Goal: Information Seeking & Learning: Learn about a topic

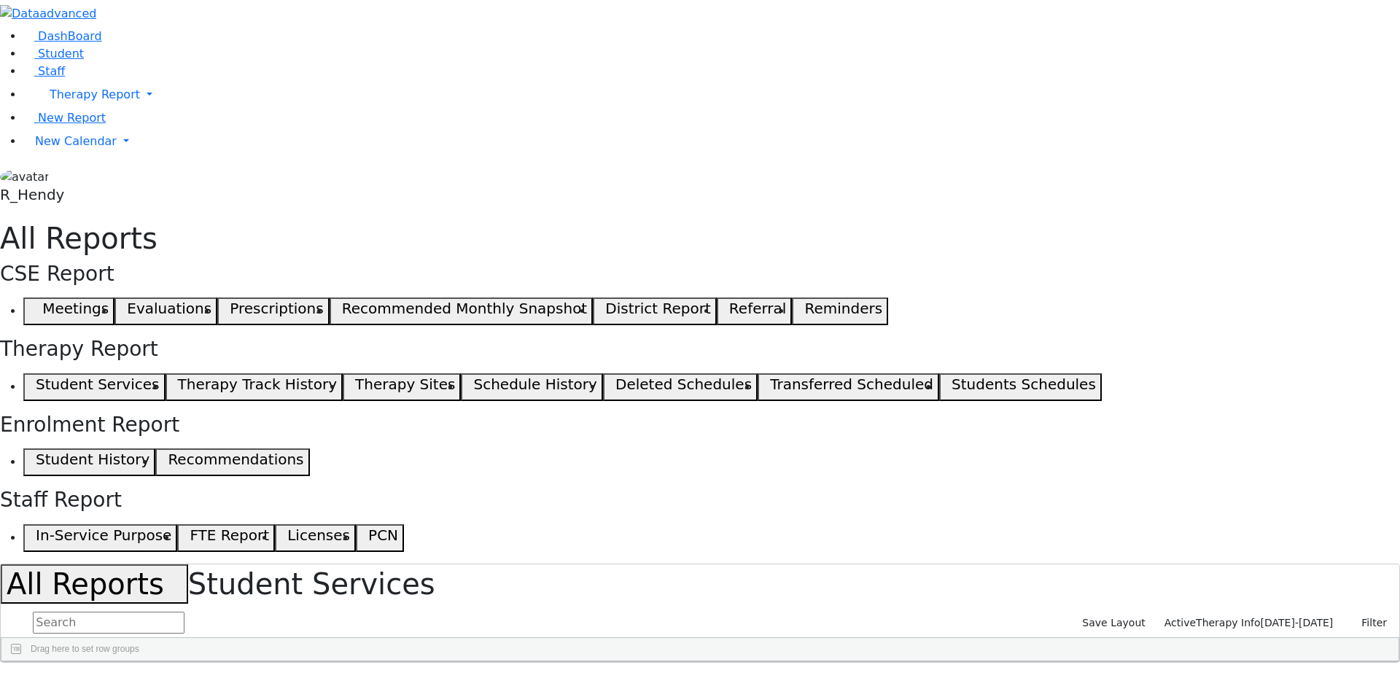
scroll to position [556, 0]
drag, startPoint x: 52, startPoint y: 109, endPoint x: 61, endPoint y: 109, distance: 8.8
click at [53, 61] on span "Student" at bounding box center [61, 54] width 46 height 14
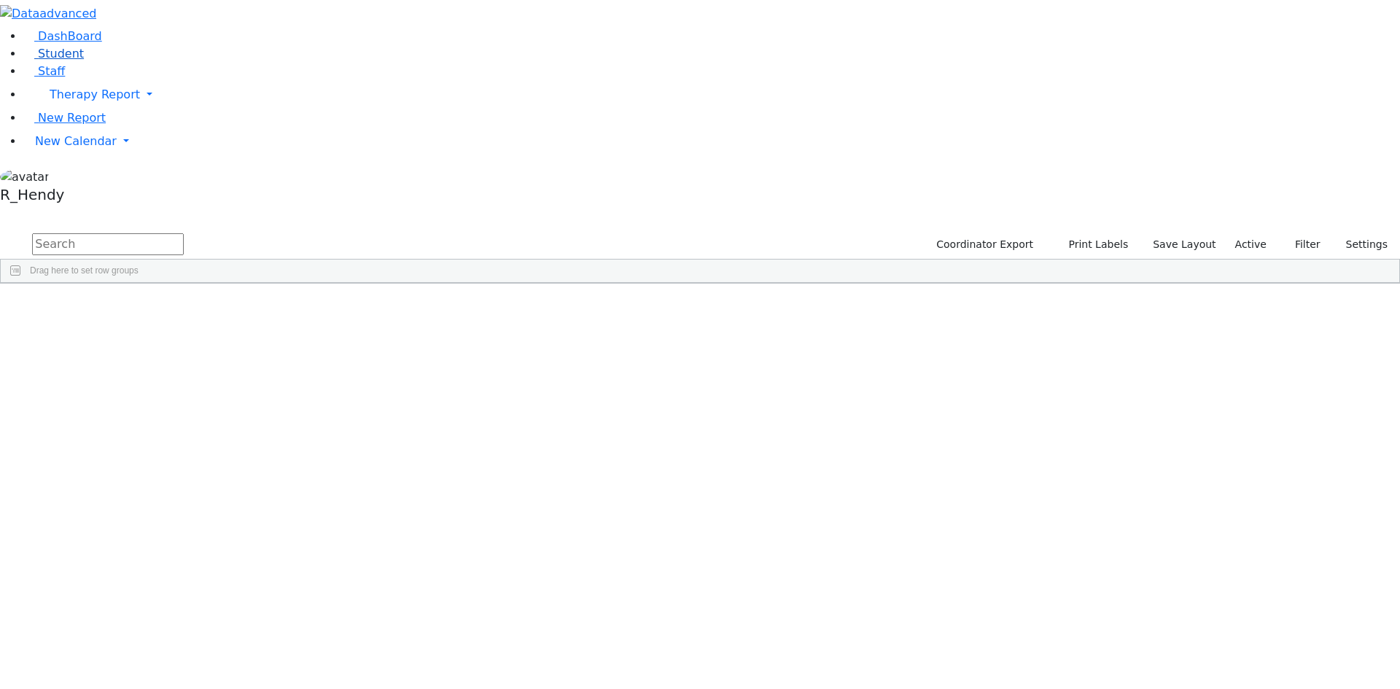
click at [84, 61] on link "Student" at bounding box center [53, 54] width 61 height 14
type input "gros"
click at [278, 470] on div "Chany" at bounding box center [232, 480] width 92 height 20
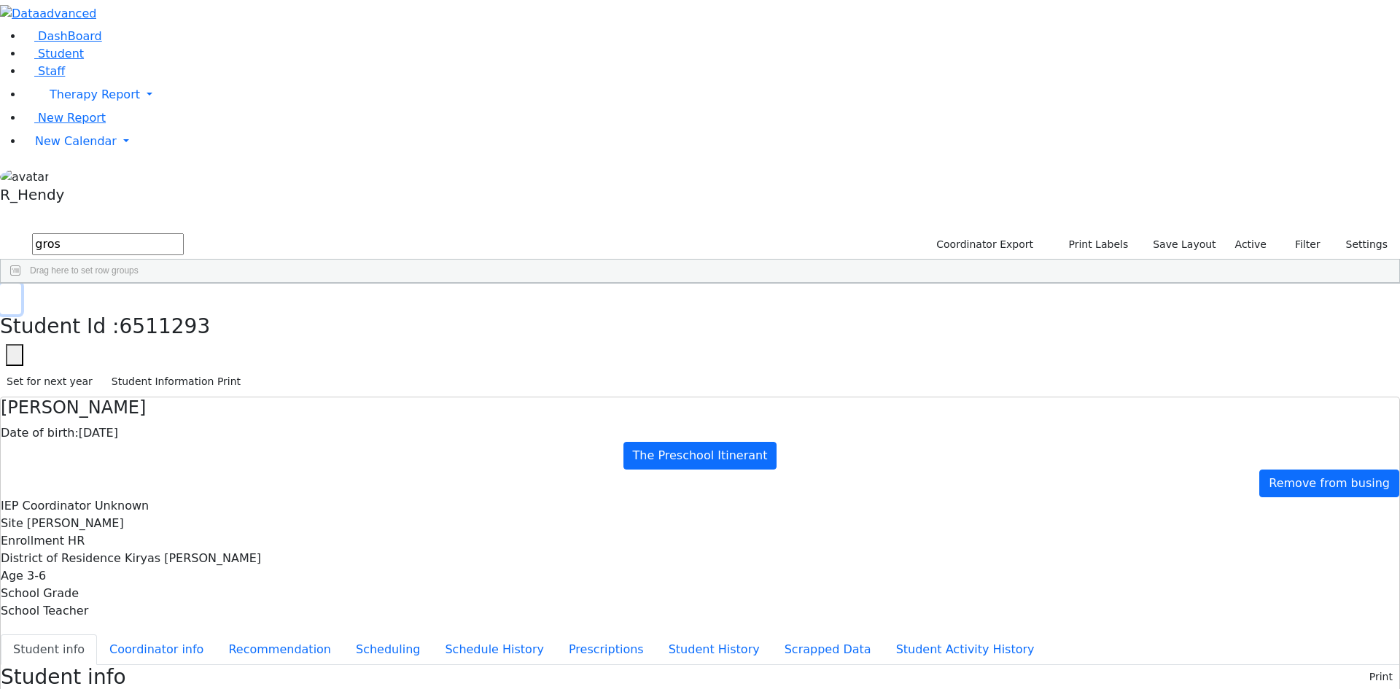
click at [7, 295] on use "button" at bounding box center [7, 295] width 0 height 0
click at [98, 101] on span "New Calendar" at bounding box center [95, 95] width 90 height 14
click at [61, 125] on span "New Report" at bounding box center [72, 118] width 68 height 14
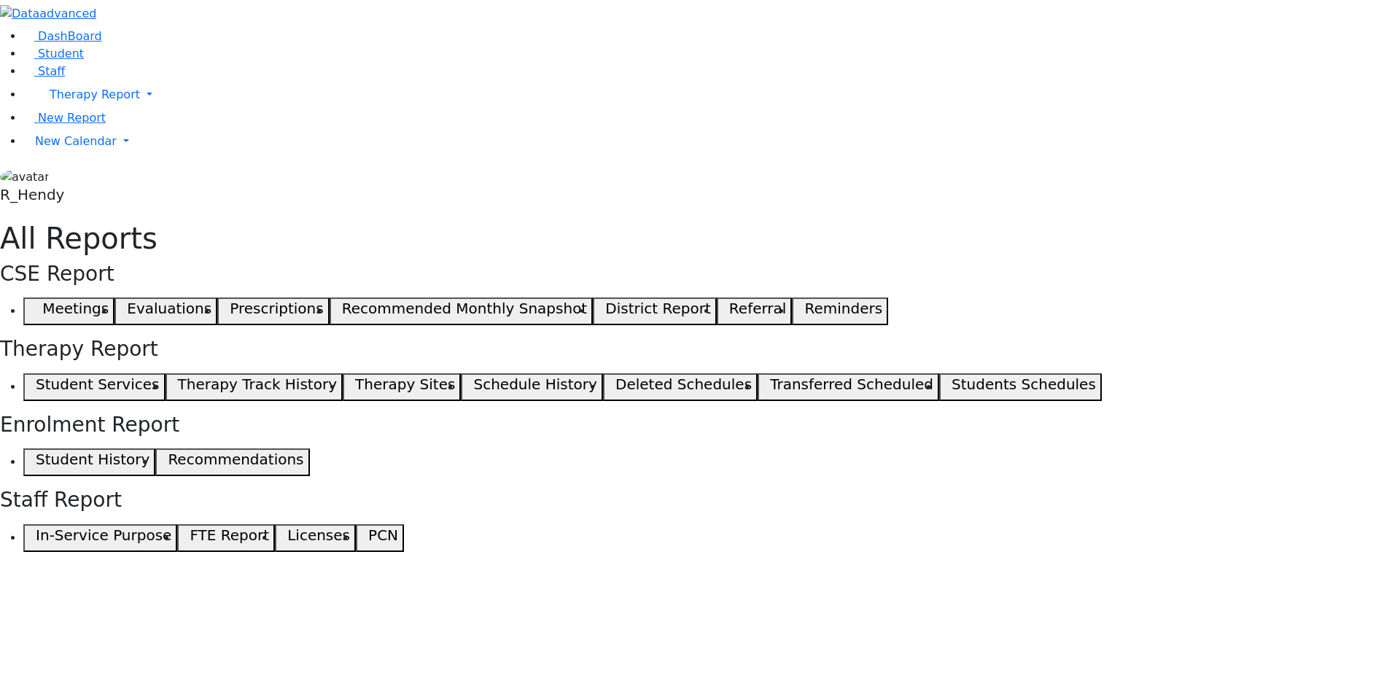
click at [952, 376] on h5 "Students Schedules" at bounding box center [1024, 385] width 144 height 18
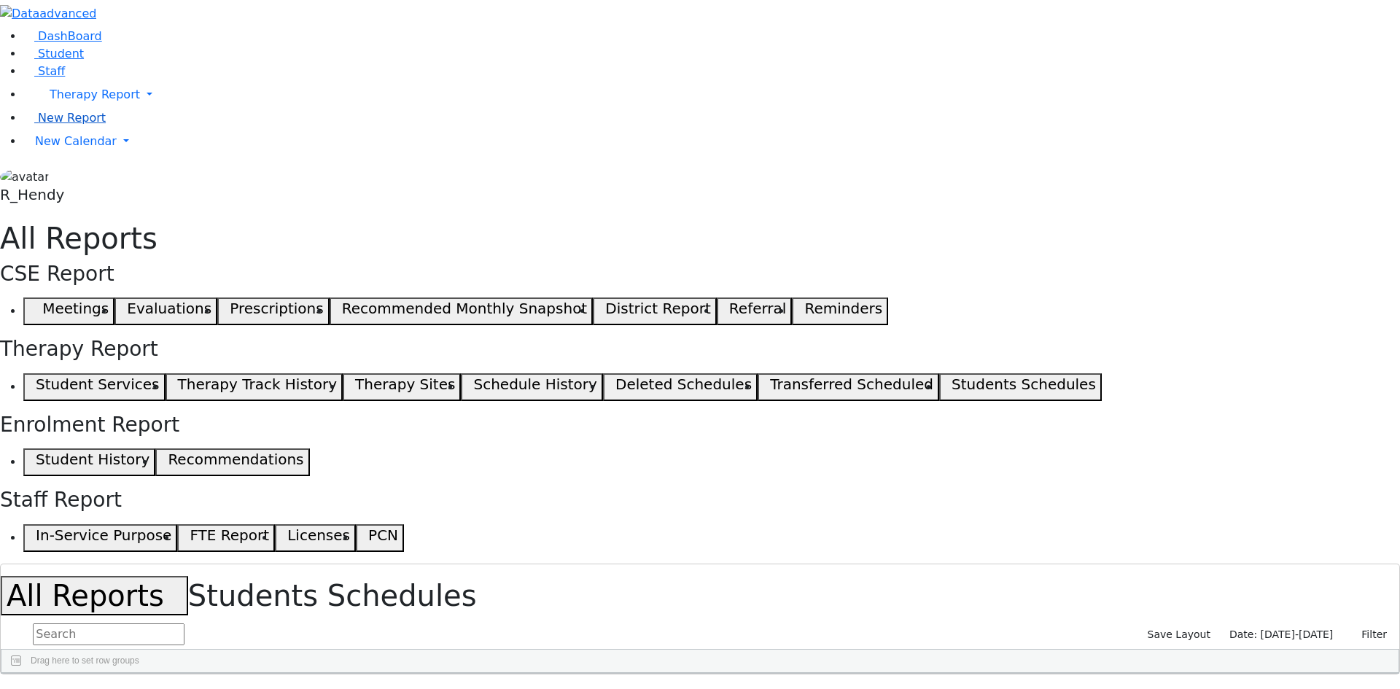
click at [61, 125] on span "New Report" at bounding box center [72, 118] width 68 height 14
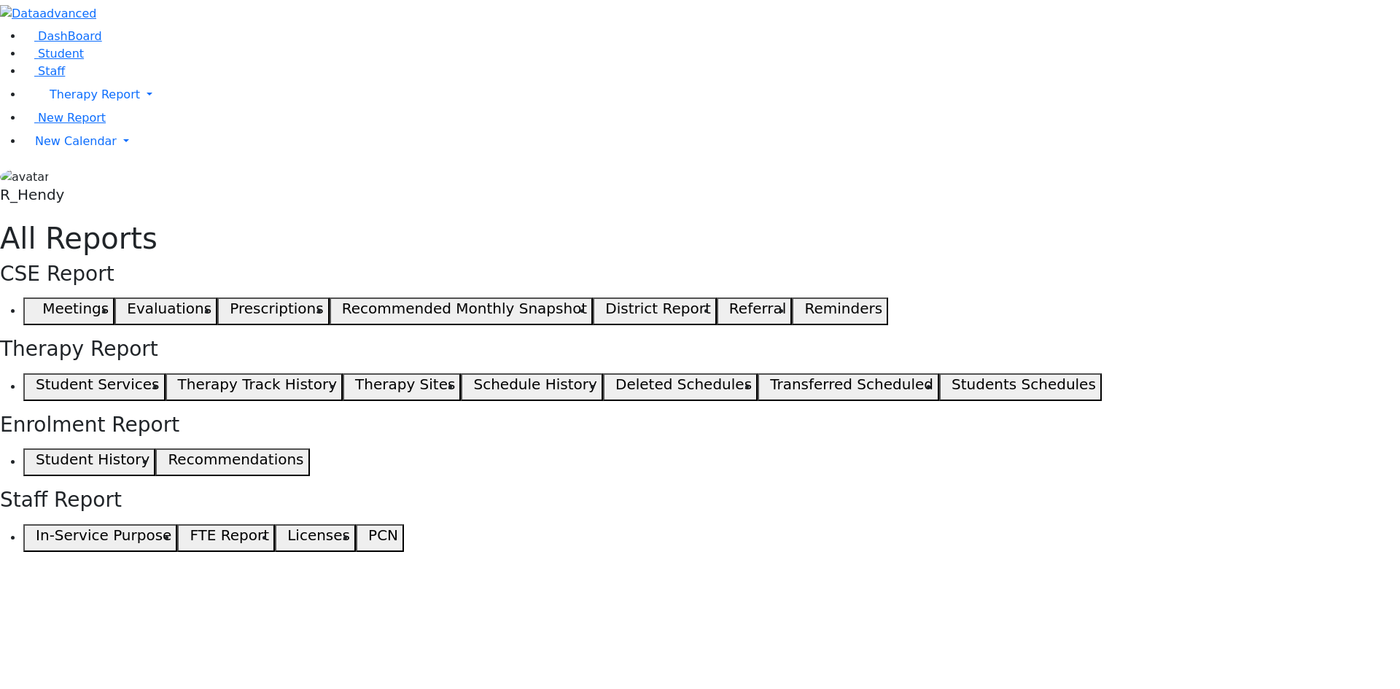
click at [166, 373] on button "Student Services" at bounding box center [94, 387] width 142 height 28
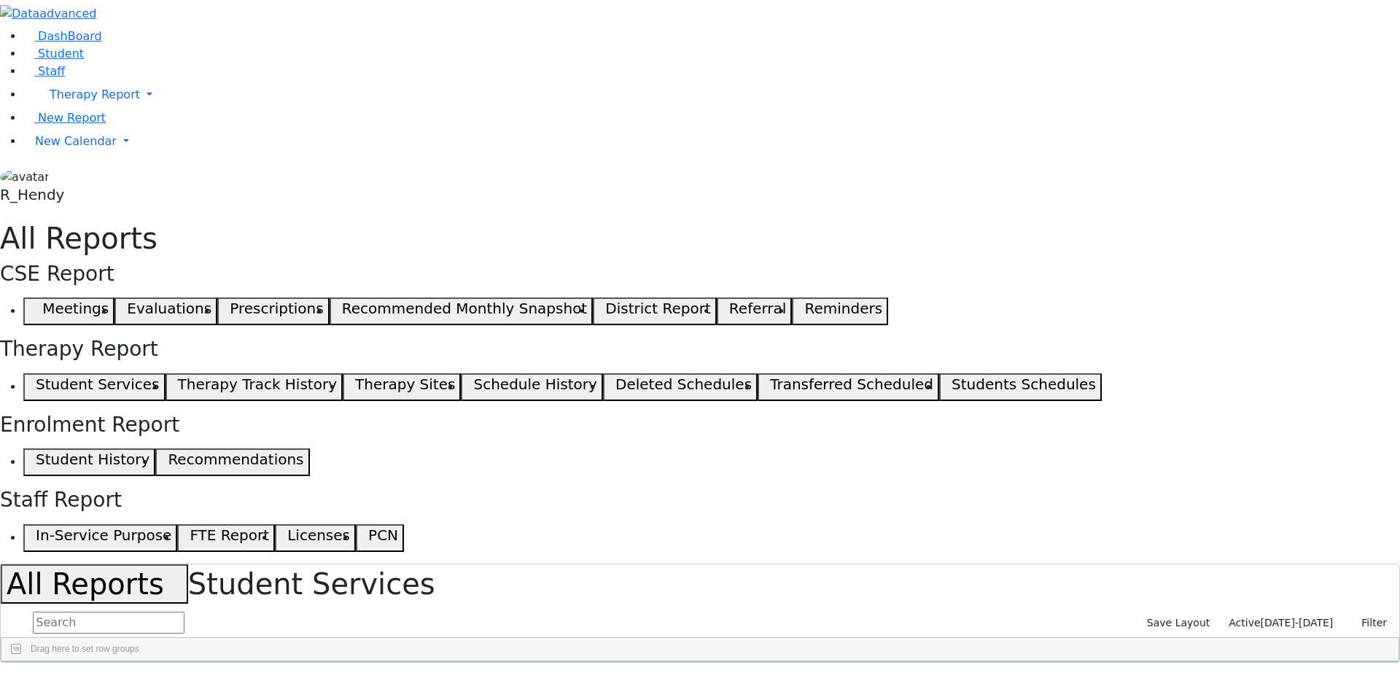
click at [1260, 617] on span "Active" at bounding box center [1244, 623] width 31 height 12
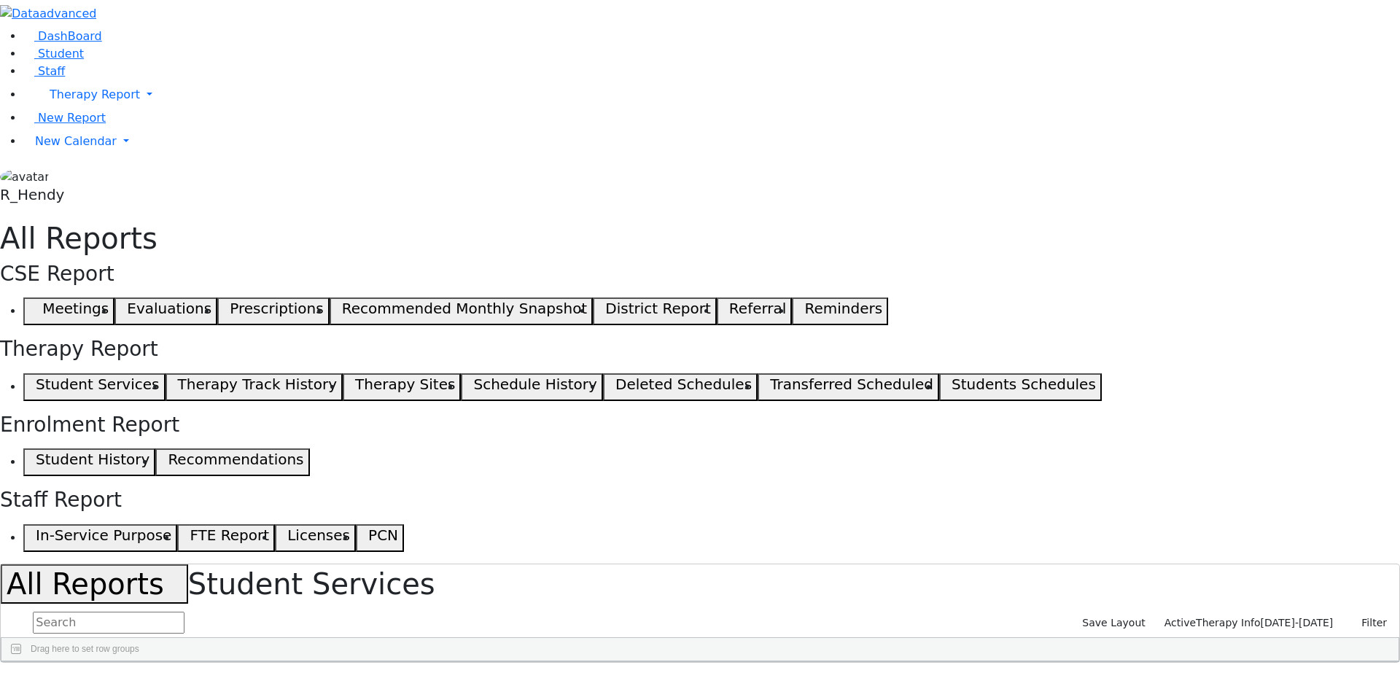
checkbox input "true"
click at [1238, 688] on div "Enrollment Student Number Last Name First Name DOB IEPCoordinator Site OT PT" at bounding box center [1310, 699] width 145 height 4
checkbox input "false"
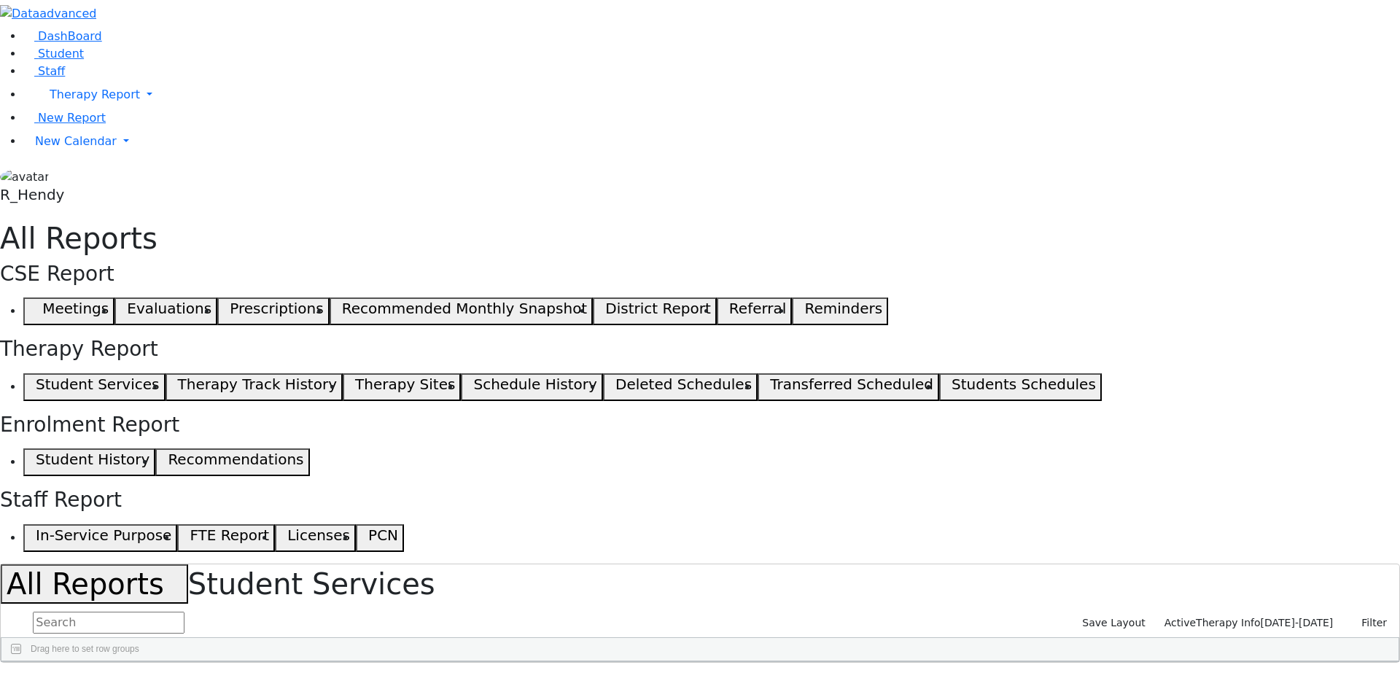
checkbox input "false"
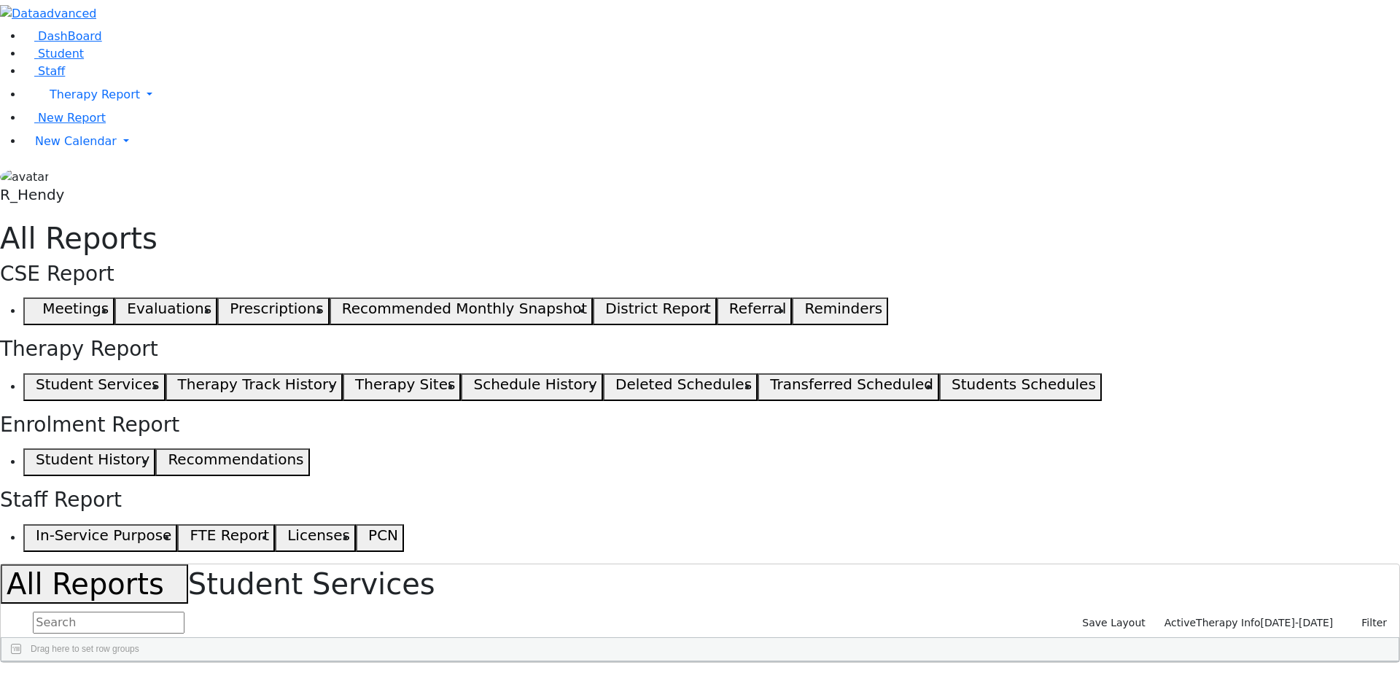
checkbox input "false"
click at [1260, 688] on span "Enrollment" at bounding box center [1318, 697] width 125 height 10
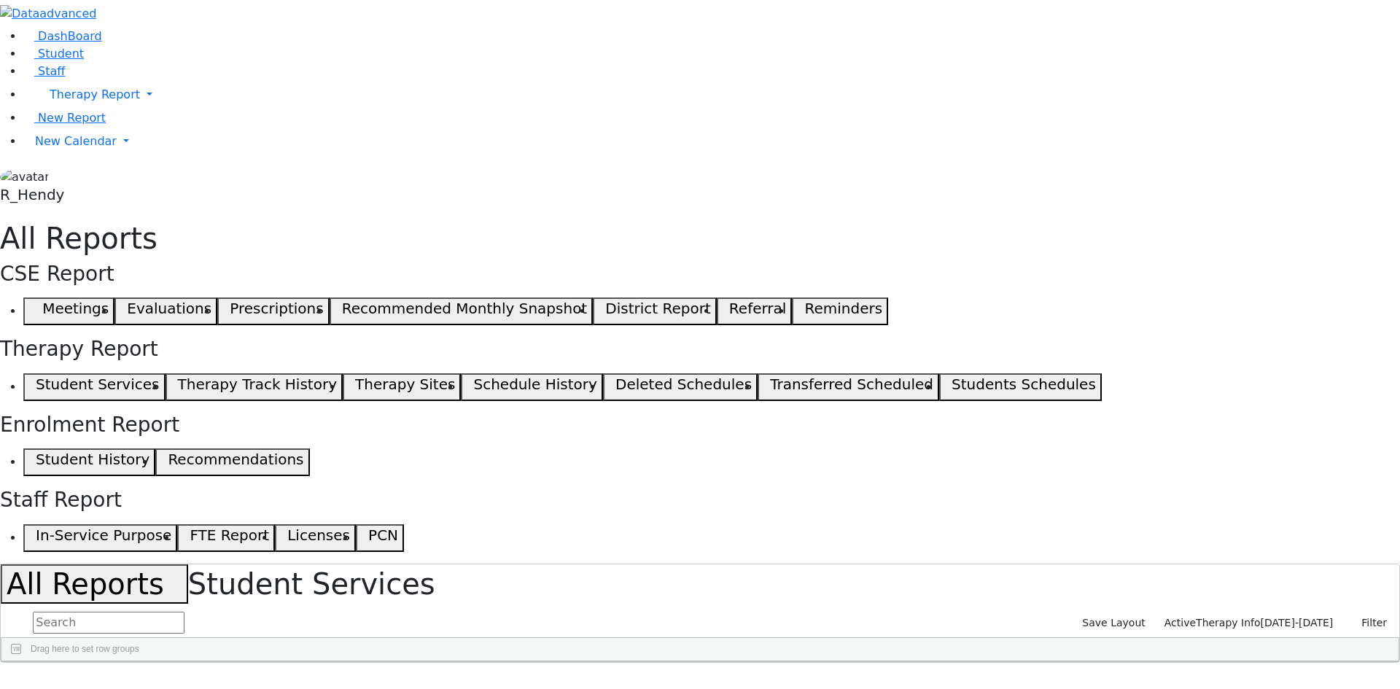
click at [1271, 685] on div "Enrollment" at bounding box center [1310, 696] width 145 height 23
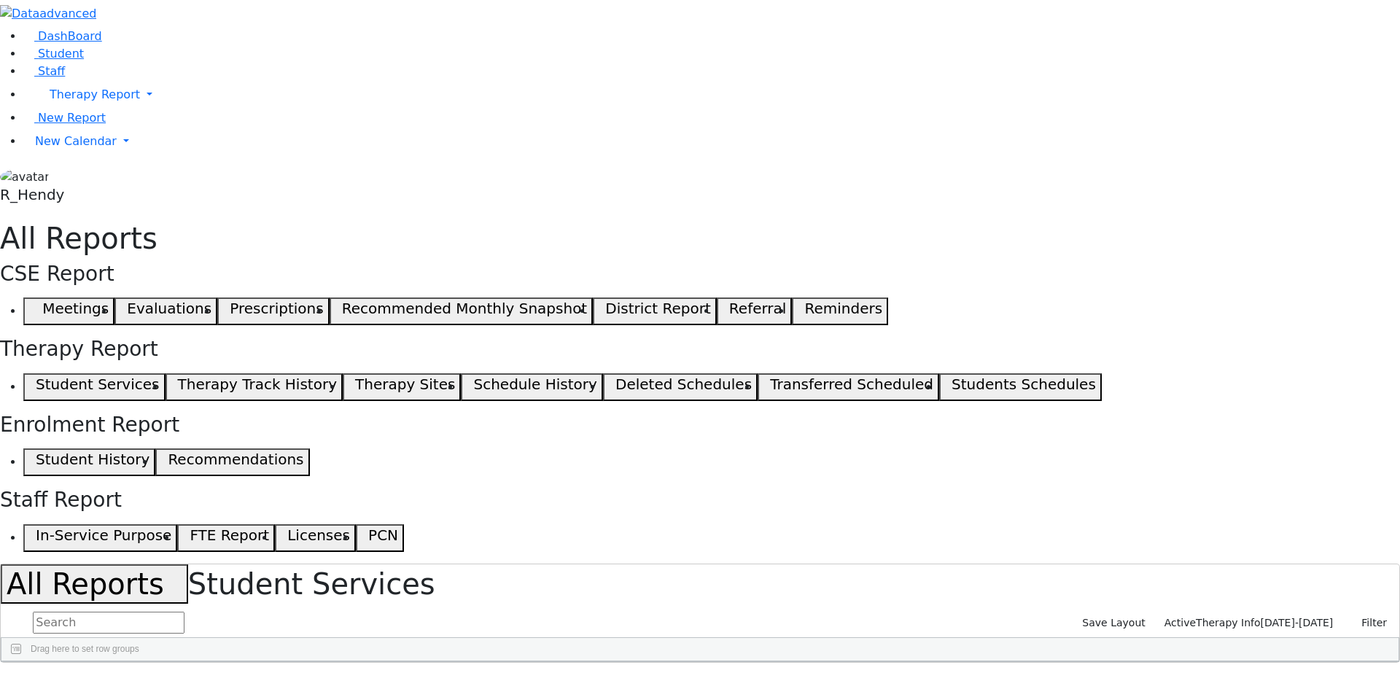
click at [184, 612] on input "text" at bounding box center [109, 623] width 152 height 22
drag, startPoint x: 720, startPoint y: 126, endPoint x: 598, endPoint y: 171, distance: 129.9
click at [598, 638] on div "Drag here to set row groups" at bounding box center [699, 649] width 1397 height 23
drag, startPoint x: 612, startPoint y: 136, endPoint x: 528, endPoint y: 385, distance: 263.1
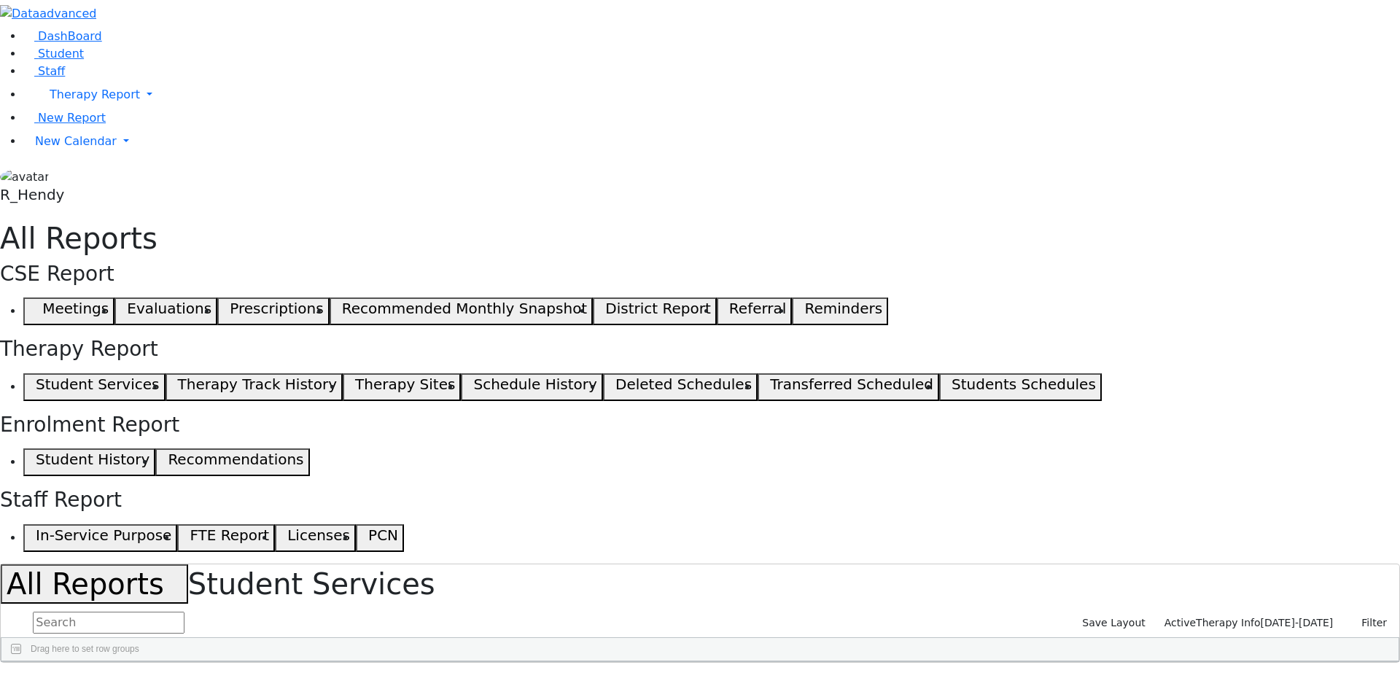
select select "landscape"
type input "12"
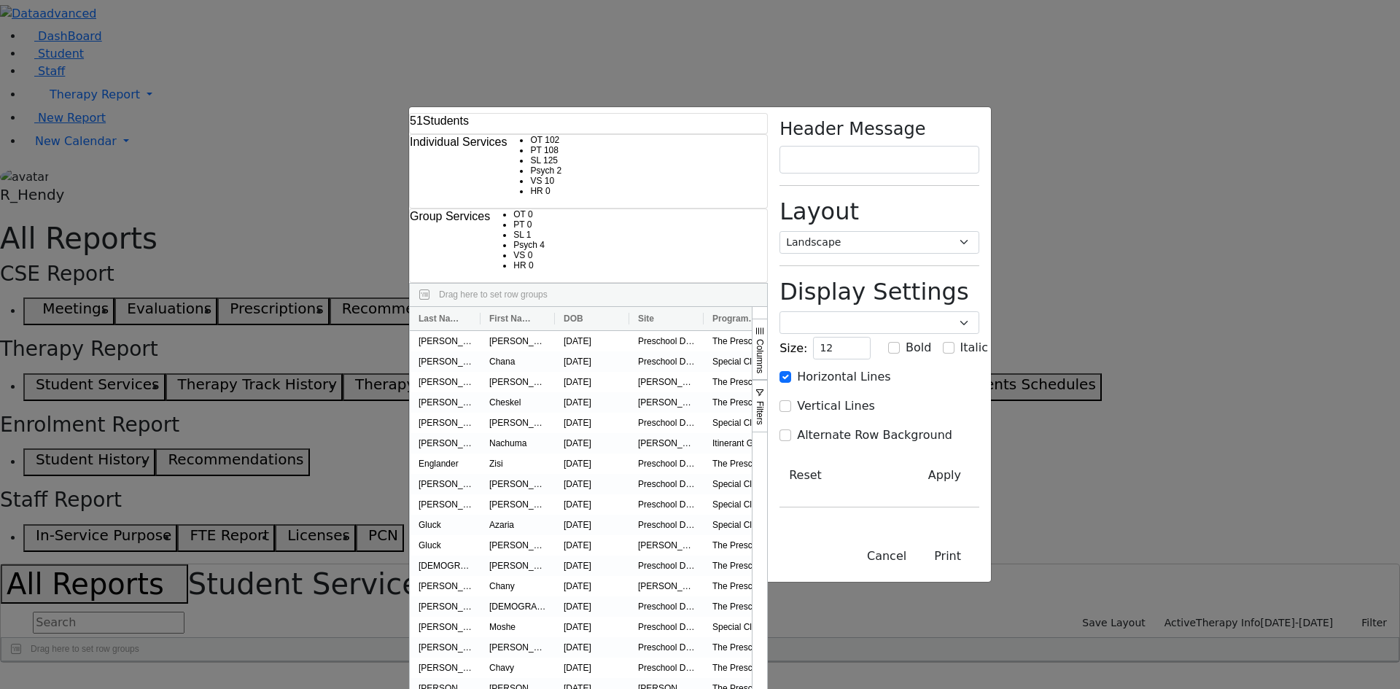
click at [979, 278] on h2 "Display Settings" at bounding box center [879, 292] width 200 height 28
click at [765, 339] on span "Columns" at bounding box center [760, 356] width 10 height 34
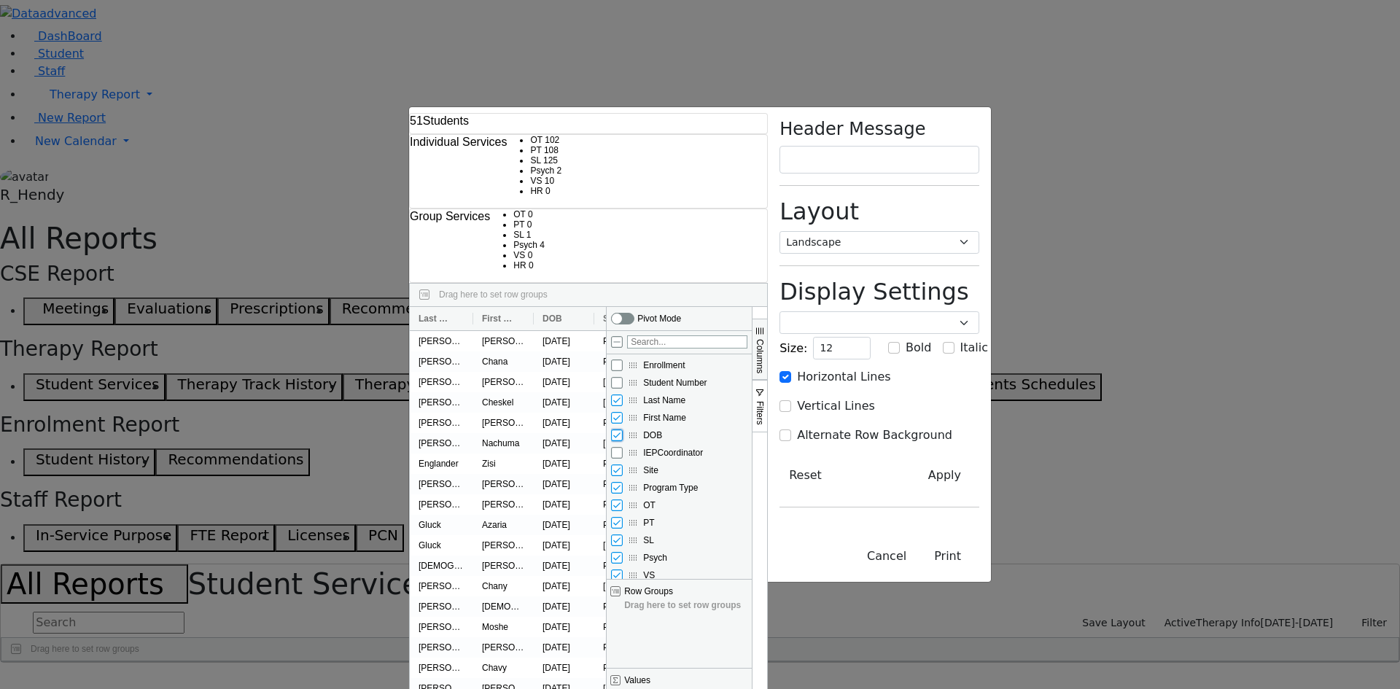
click at [623, 429] on input "DOB column toggle visibility (visible)" at bounding box center [617, 435] width 12 height 12
checkbox input "false"
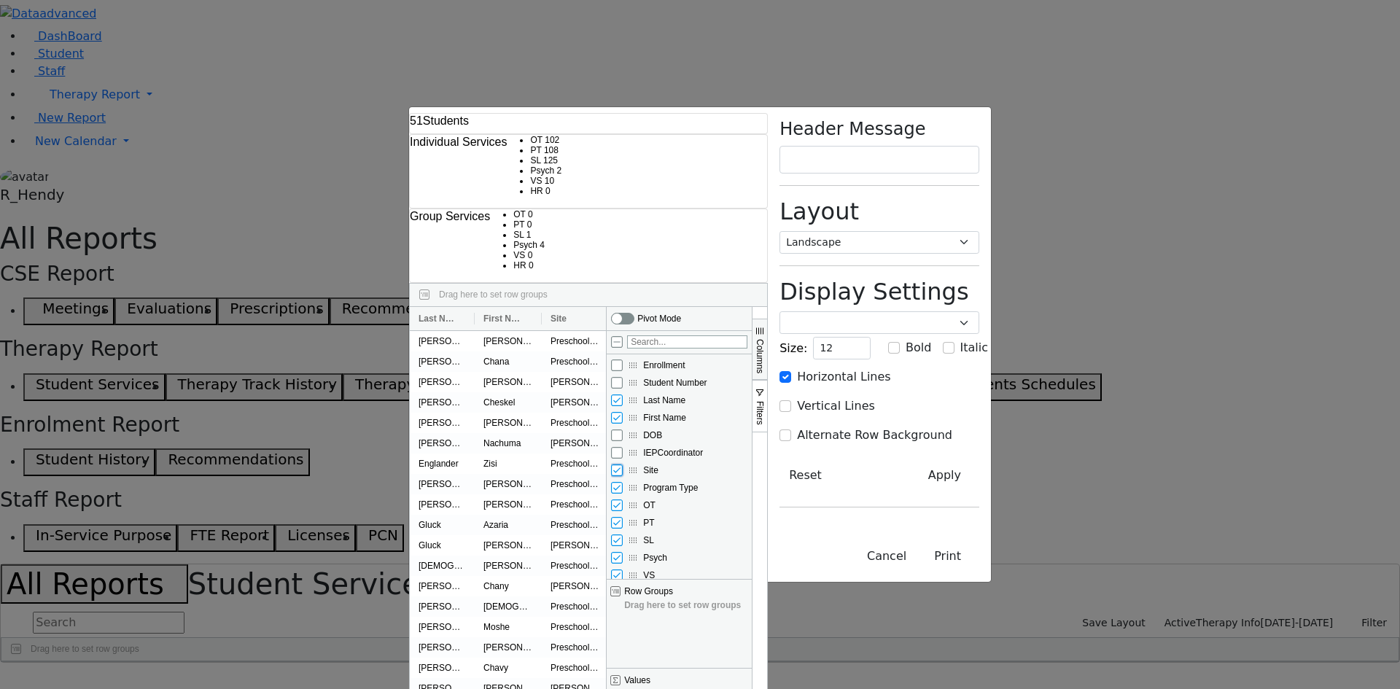
click at [623, 464] on input "Site column toggle visibility (visible)" at bounding box center [617, 470] width 12 height 12
checkbox input "false"
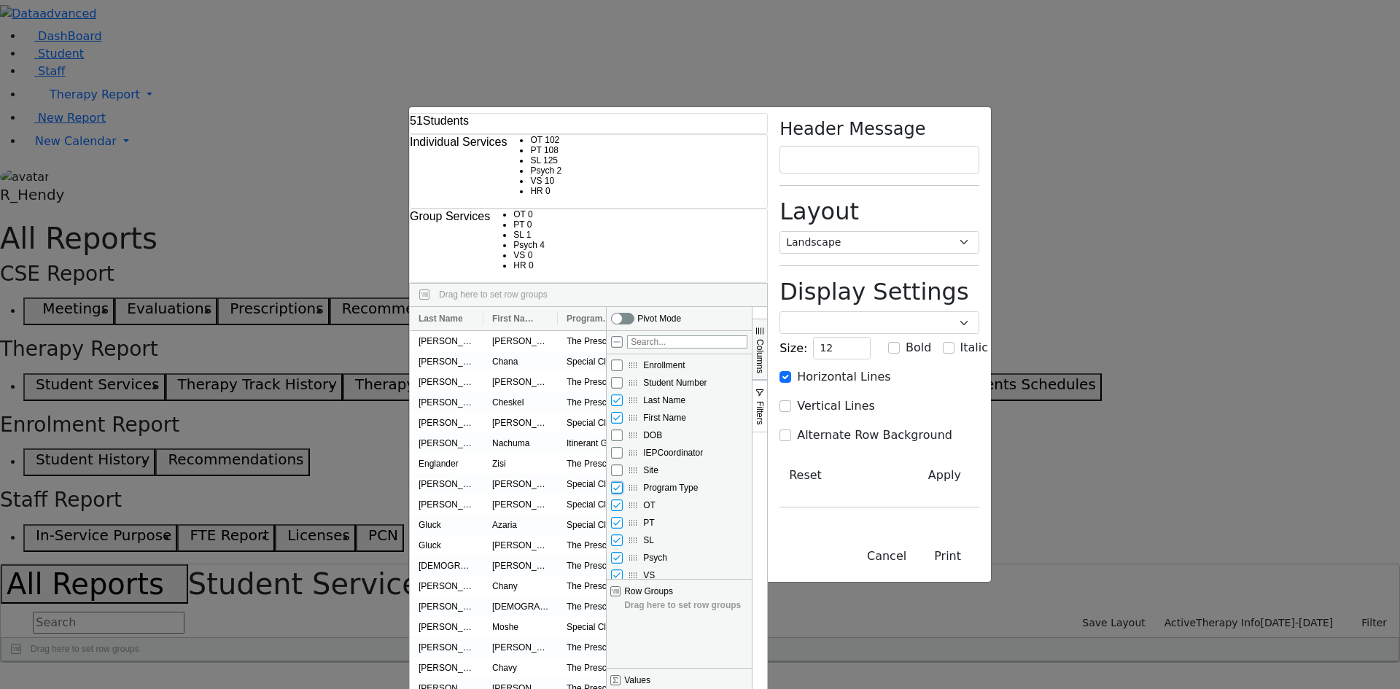
click at [623, 482] on input "Program Type column toggle visibility (visible)" at bounding box center [617, 488] width 12 height 12
checkbox input "false"
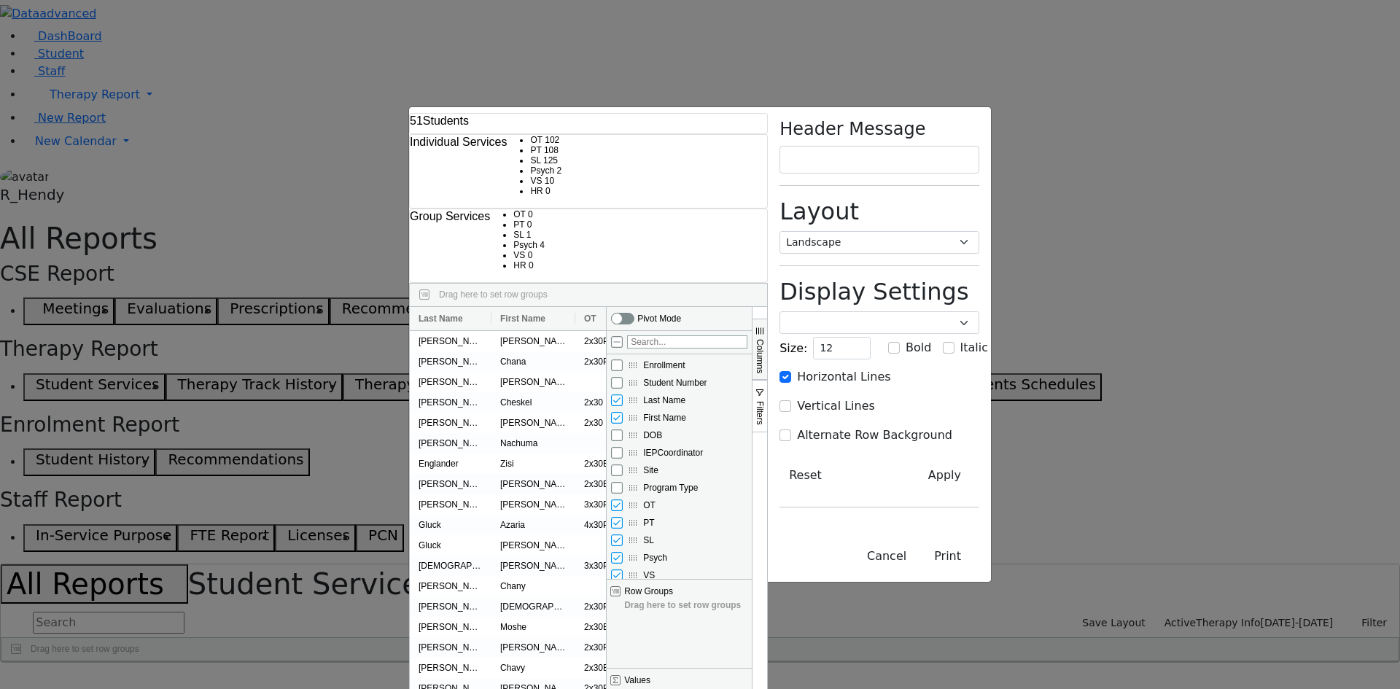
click at [623, 587] on input "HR column toggle visibility (visible)" at bounding box center [617, 593] width 12 height 12
checkbox input "false"
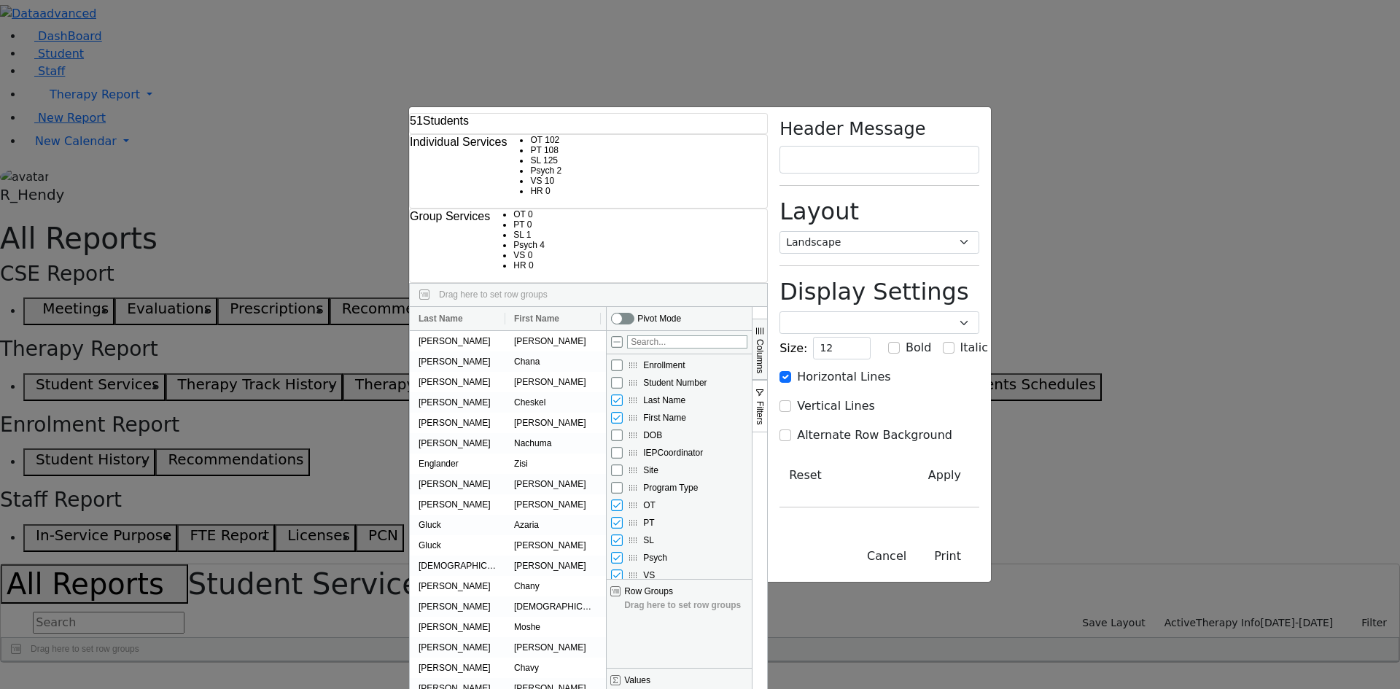
click at [991, 411] on div "Header Message Layout Portrait Landscape Display Settings Poppins Courier New L…" at bounding box center [879, 344] width 223 height 475
click at [765, 339] on span "Columns" at bounding box center [760, 356] width 10 height 34
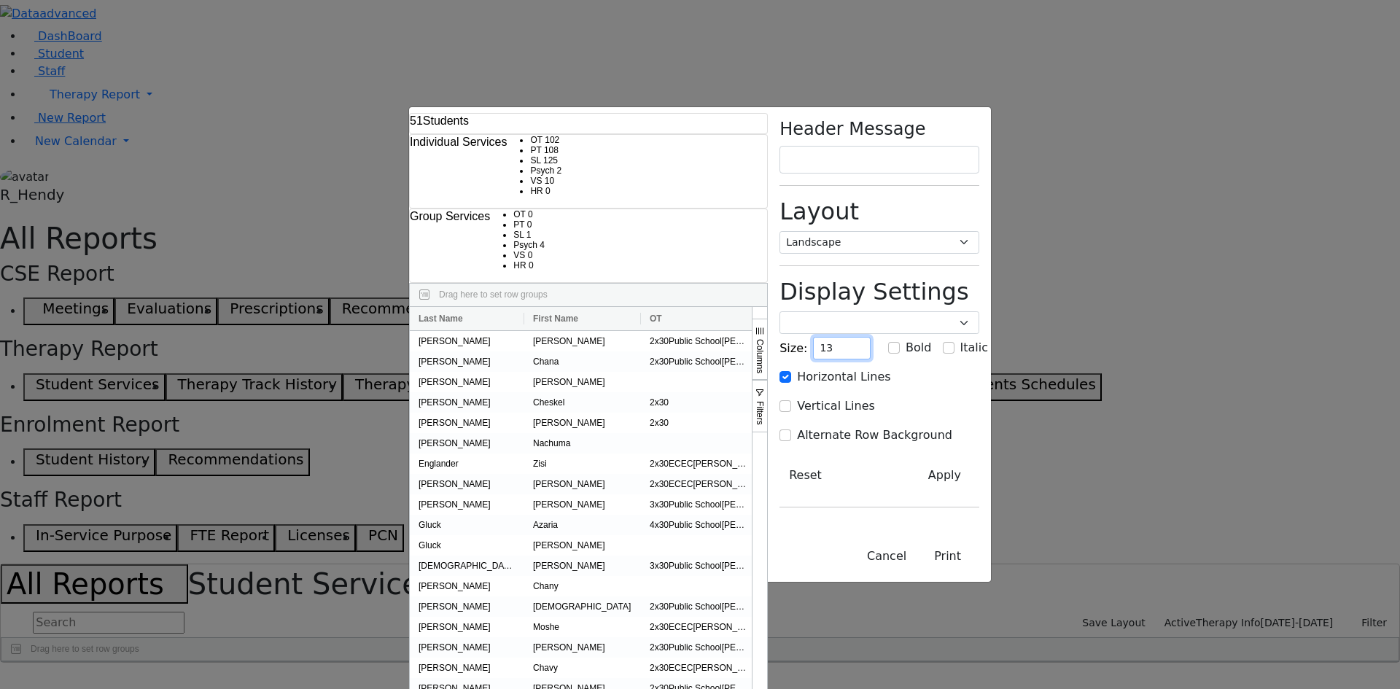
type input "13"
click at [871, 337] on input "13" at bounding box center [842, 348] width 58 height 23
click at [791, 400] on input "Vertical Lines" at bounding box center [785, 406] width 12 height 12
checkbox input "true"
click at [791, 429] on input "Alternate Row Background" at bounding box center [785, 435] width 12 height 12
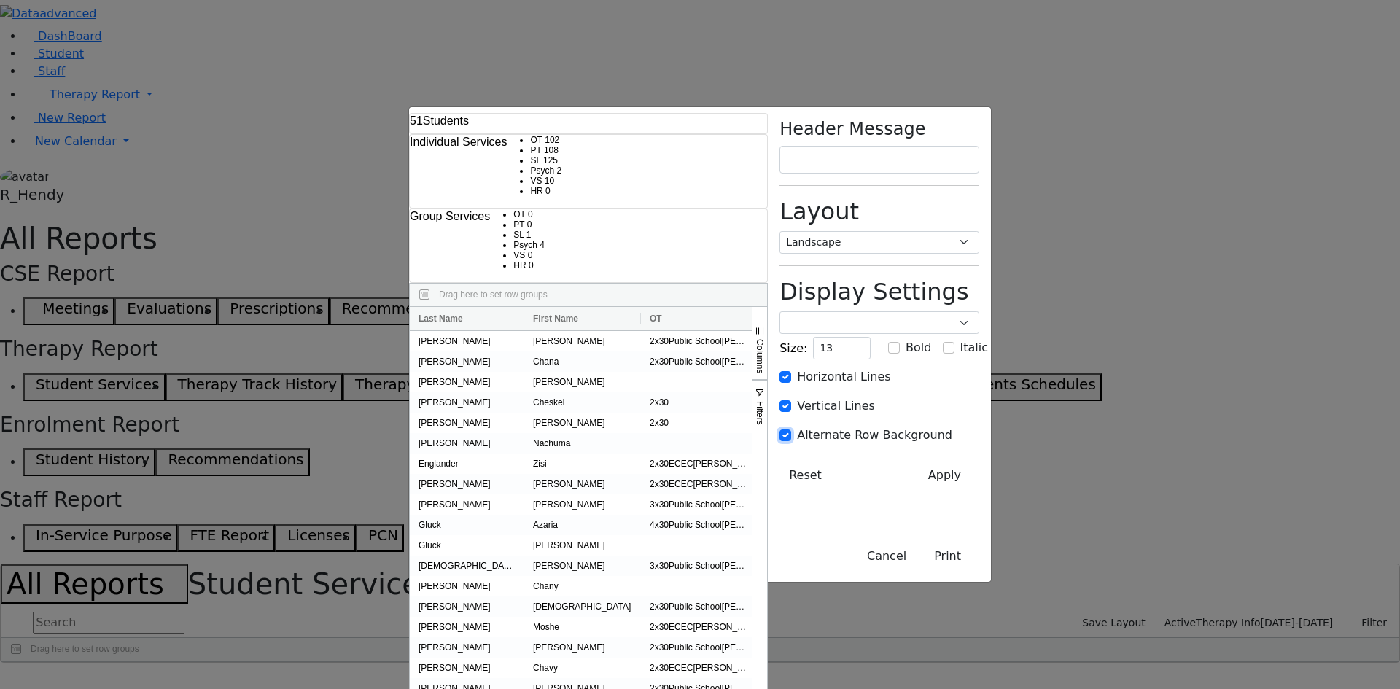
click at [791, 429] on input "Alternate Row Background" at bounding box center [785, 435] width 12 height 12
checkbox input "false"
drag, startPoint x: 514, startPoint y: 93, endPoint x: 575, endPoint y: 96, distance: 61.3
click at [816, 307] on div at bounding box center [819, 318] width 6 height 23
click at [798, 313] on span at bounding box center [804, 319] width 12 height 12
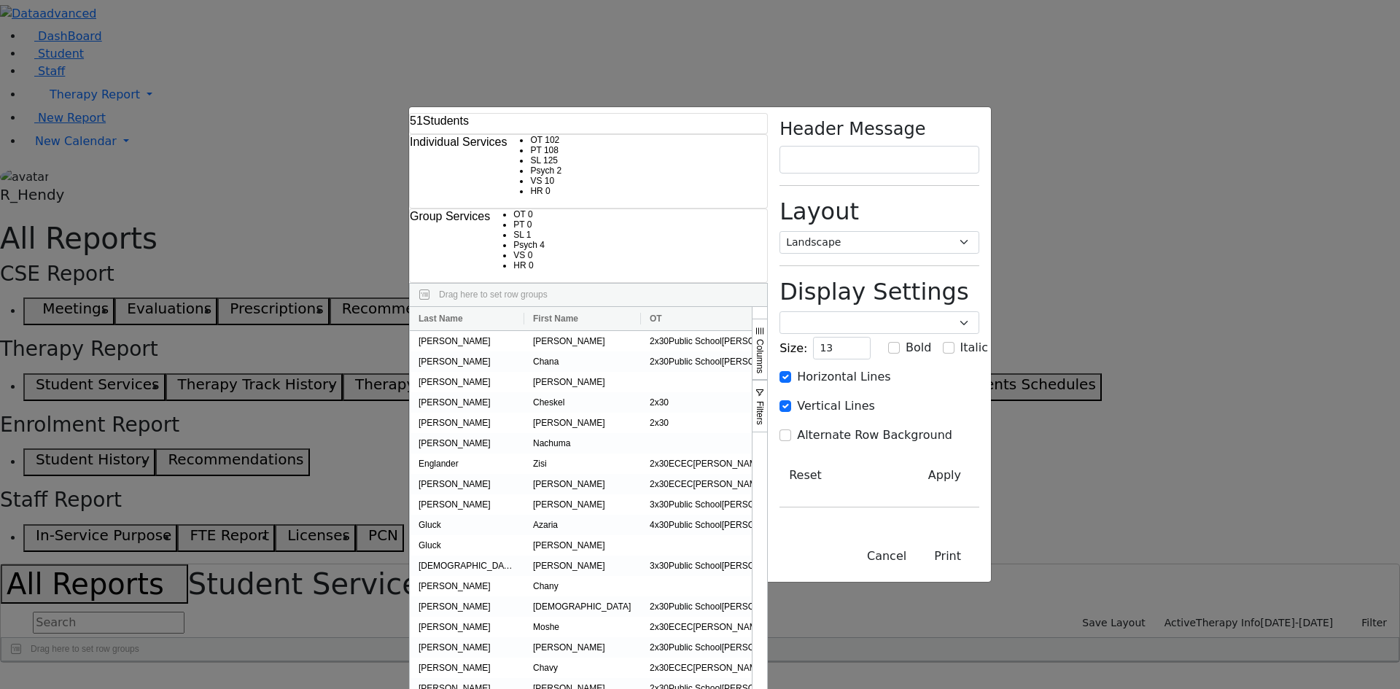
click at [819, 411] on span "Reset Columns" at bounding box center [879, 421] width 121 height 20
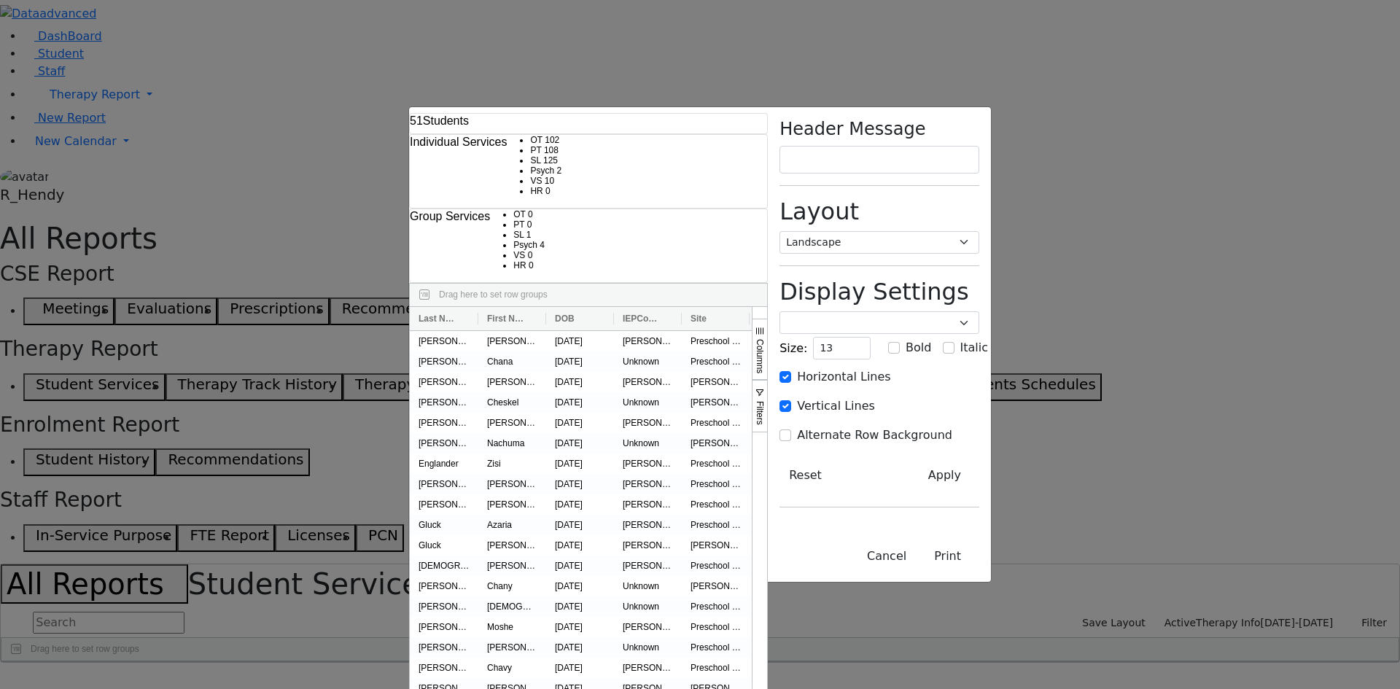
click at [765, 339] on span "Columns" at bounding box center [760, 356] width 10 height 34
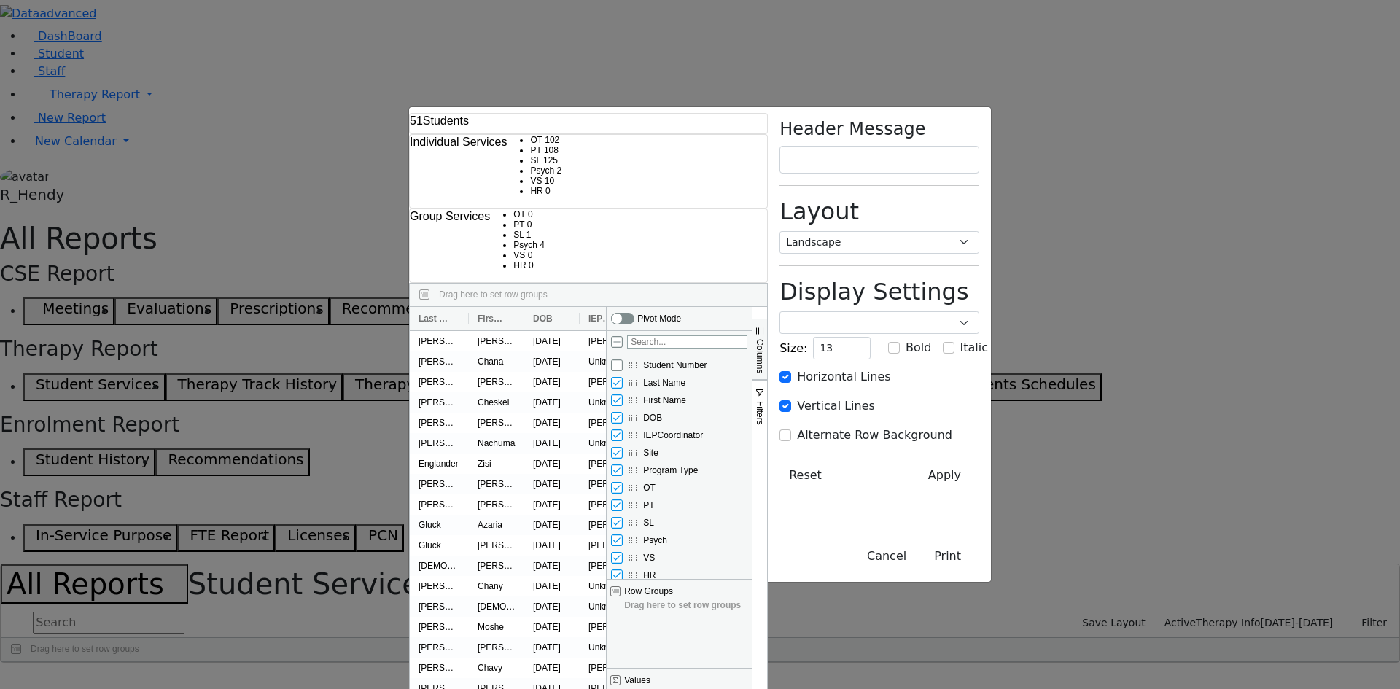
click at [639, 412] on span "DOB column toggle visibility (visible)" at bounding box center [633, 418] width 12 height 12
click at [623, 412] on input "DOB column toggle visibility (visible)" at bounding box center [617, 418] width 12 height 12
checkbox input "false"
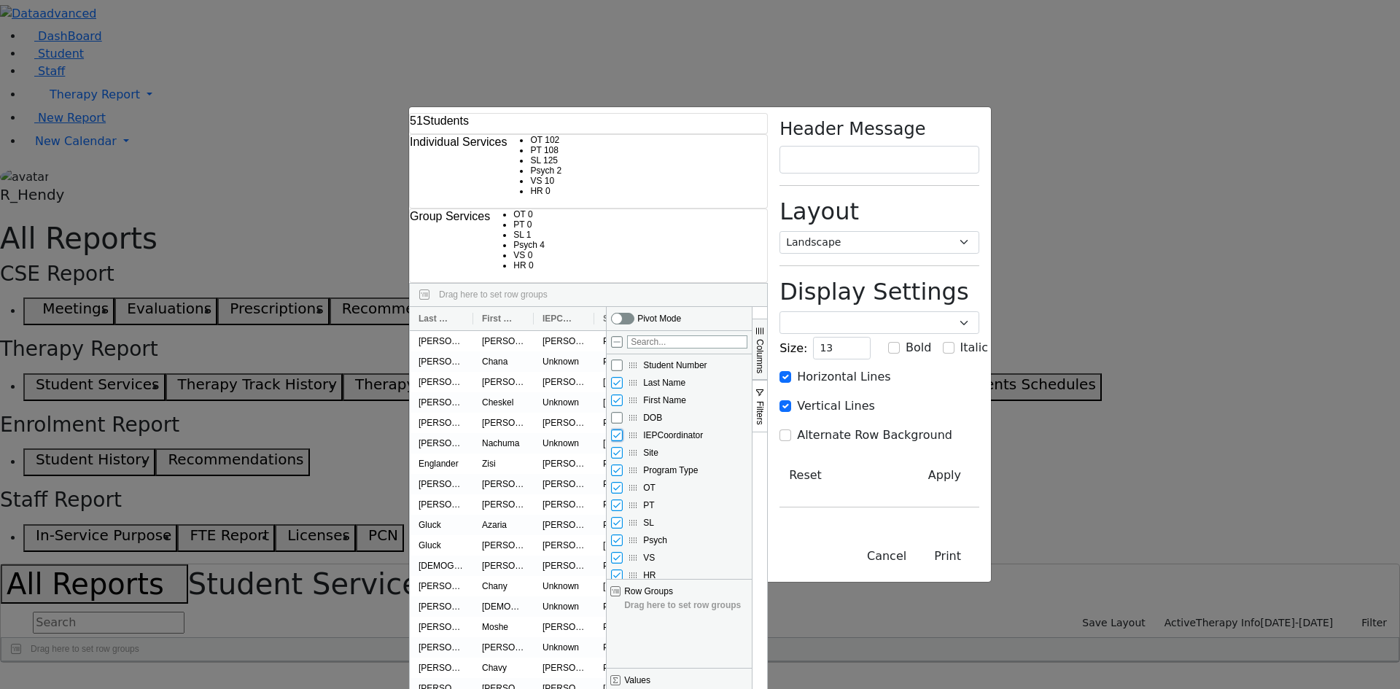
click at [623, 429] on input "IEPCoordinator column toggle visibility (visible)" at bounding box center [617, 435] width 12 height 12
checkbox input "false"
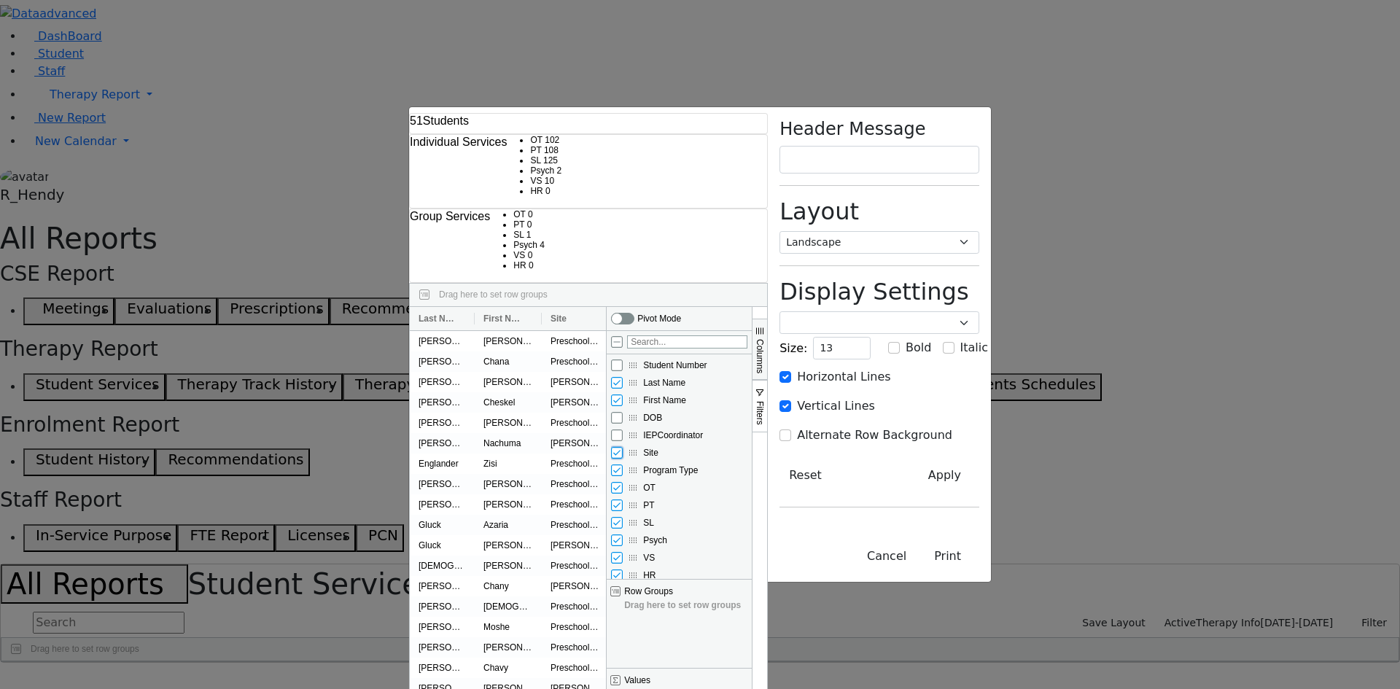
click at [623, 447] on input "Site column toggle visibility (visible)" at bounding box center [617, 453] width 12 height 12
checkbox input "false"
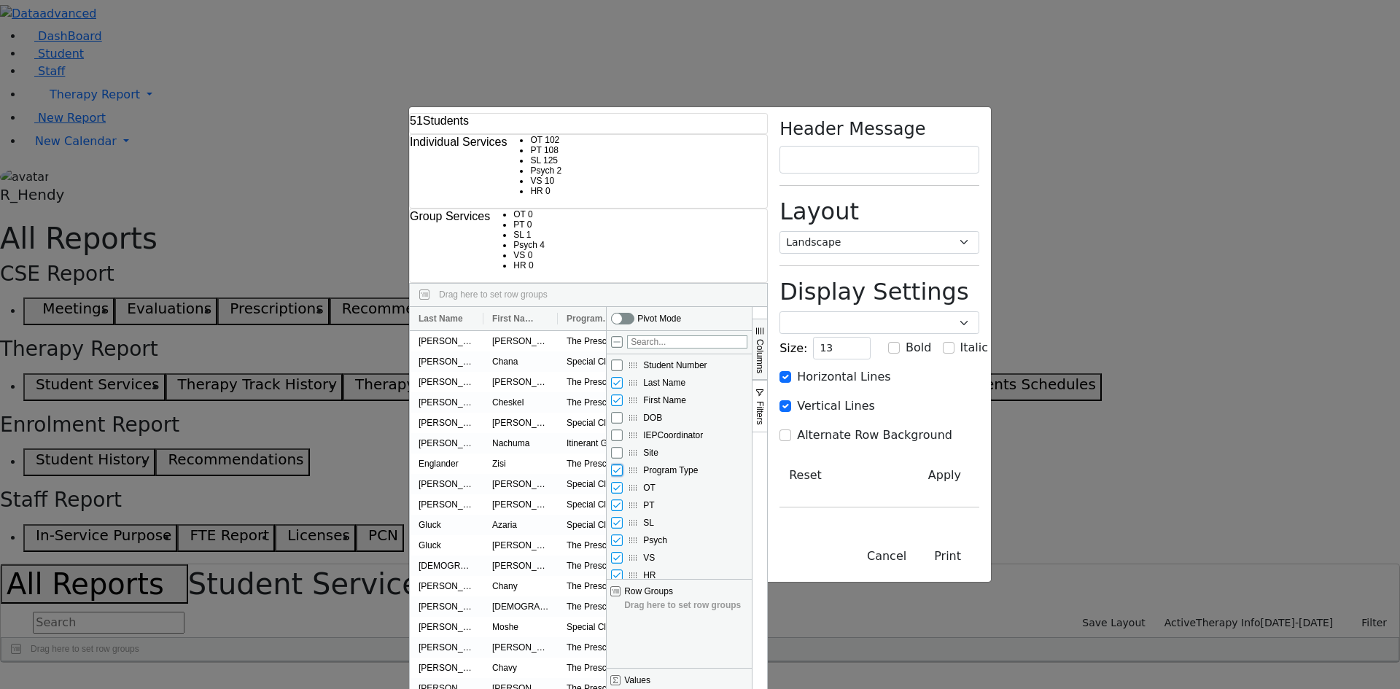
click at [623, 464] on input "Program Type column toggle visibility (visible)" at bounding box center [617, 470] width 12 height 12
checkbox input "false"
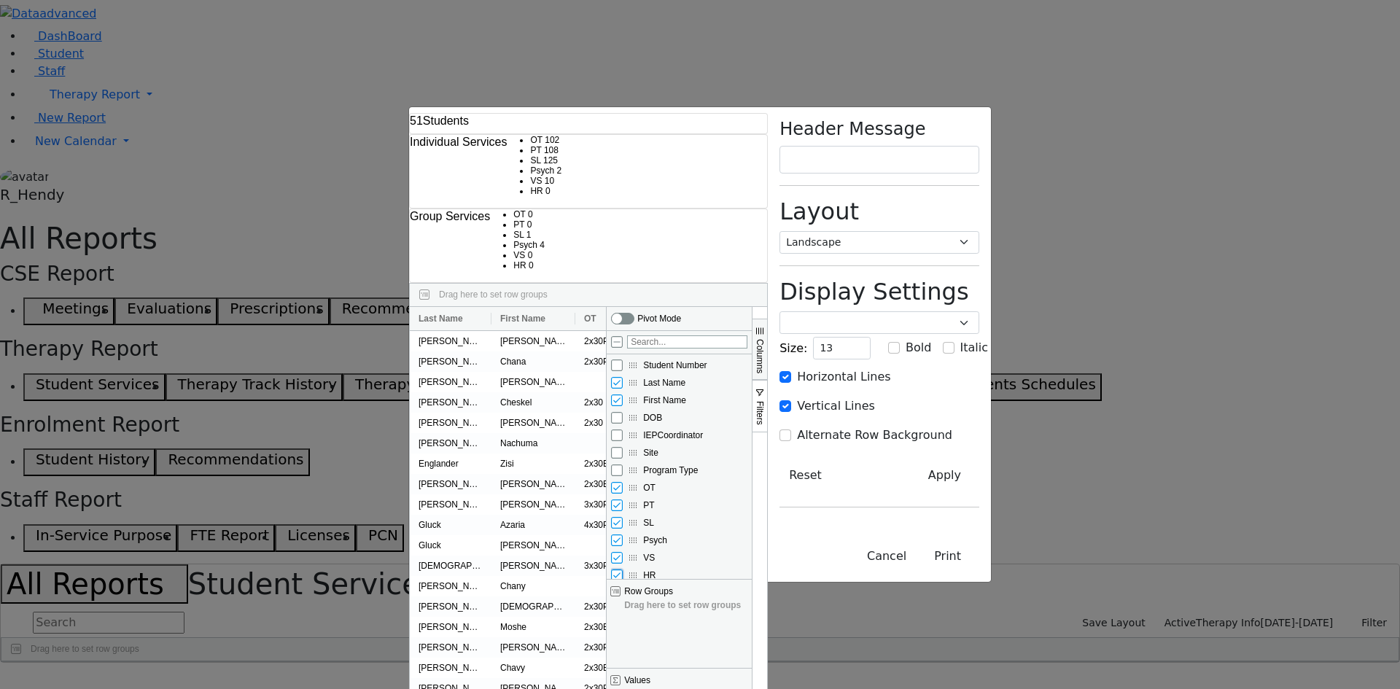
click at [623, 569] on input "HR column toggle visibility (visible)" at bounding box center [617, 575] width 12 height 12
checkbox input "false"
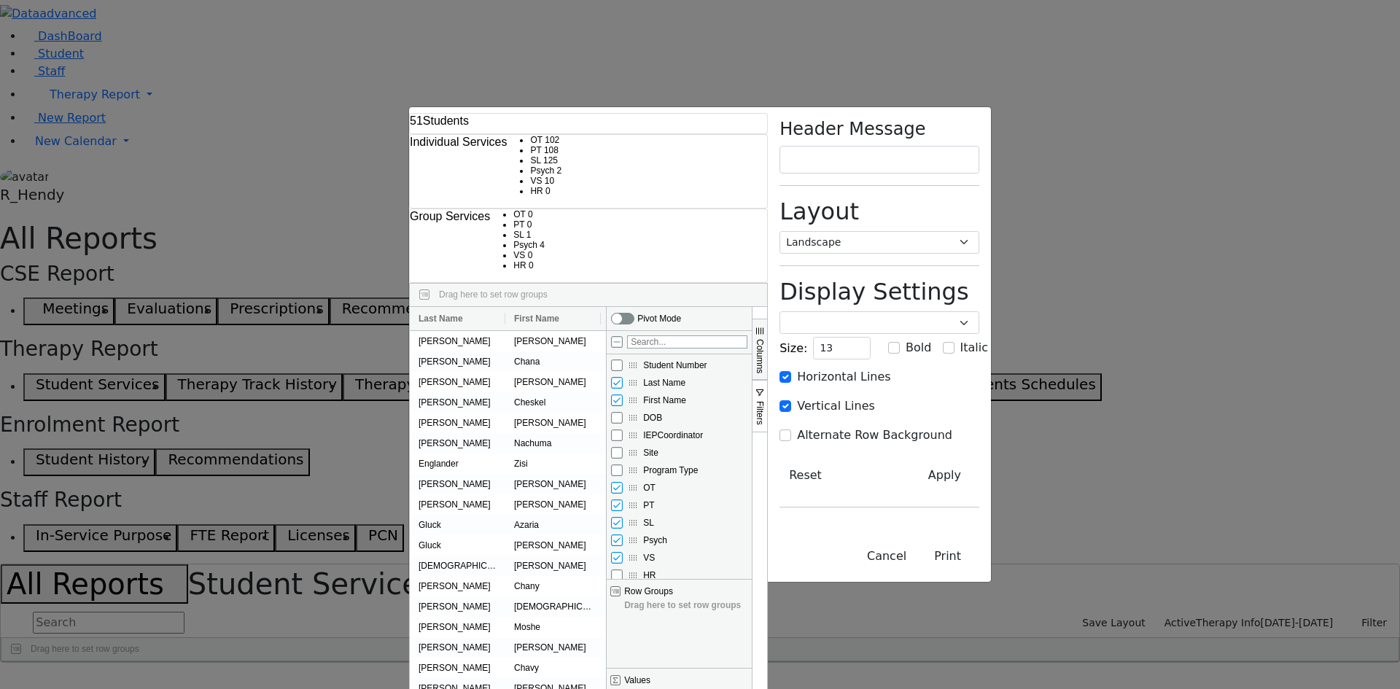
click at [765, 339] on span "Columns" at bounding box center [760, 356] width 10 height 34
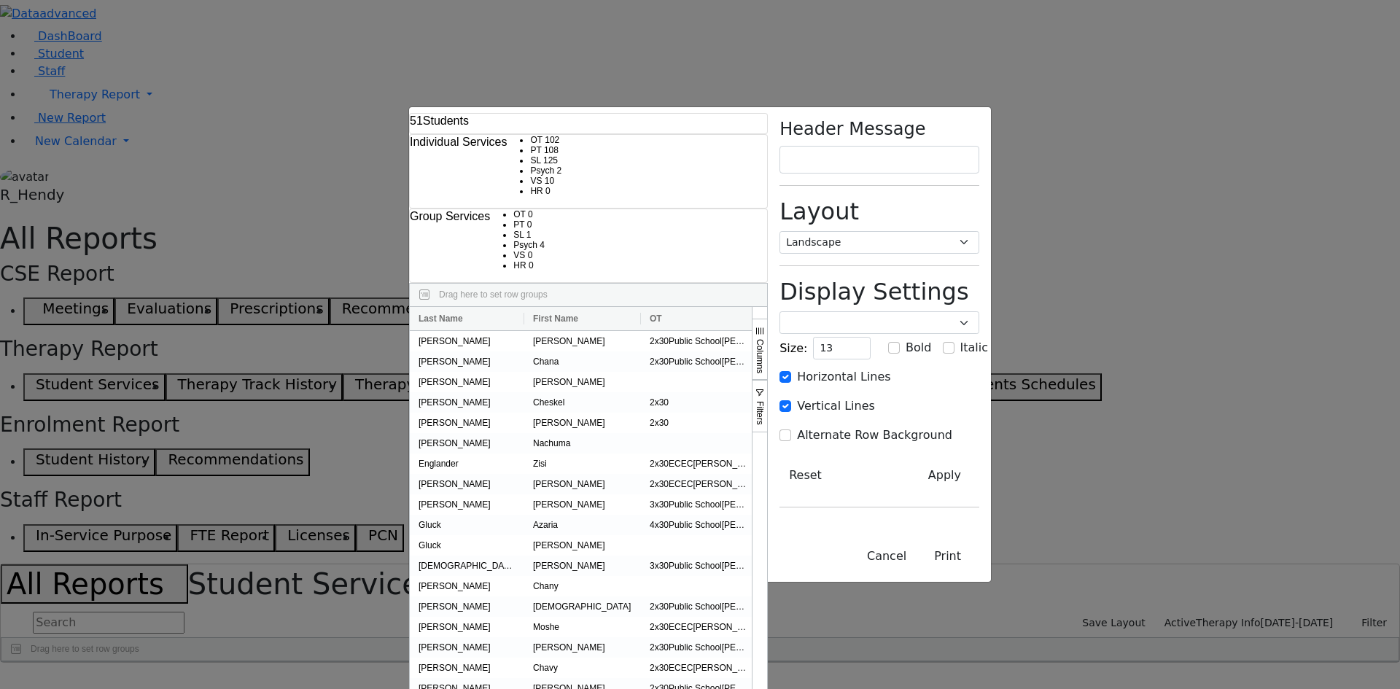
drag, startPoint x: 863, startPoint y: 92, endPoint x: 920, endPoint y: 93, distance: 57.6
click at [1162, 307] on div at bounding box center [1165, 318] width 6 height 23
drag, startPoint x: 746, startPoint y: 85, endPoint x: 803, endPoint y: 91, distance: 57.2
click at [1045, 307] on div at bounding box center [1048, 318] width 6 height 23
drag, startPoint x: 631, startPoint y: 92, endPoint x: 658, endPoint y: 90, distance: 27.1
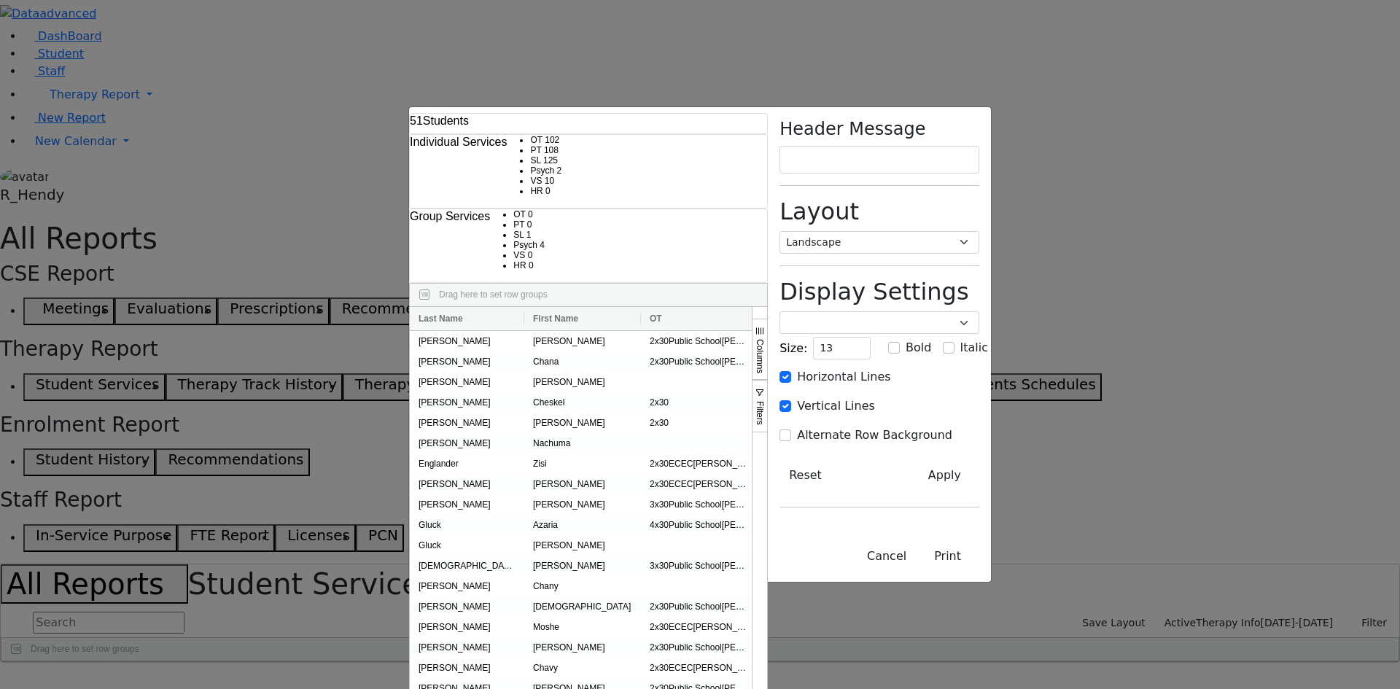
click at [898, 307] on div at bounding box center [901, 318] width 6 height 23
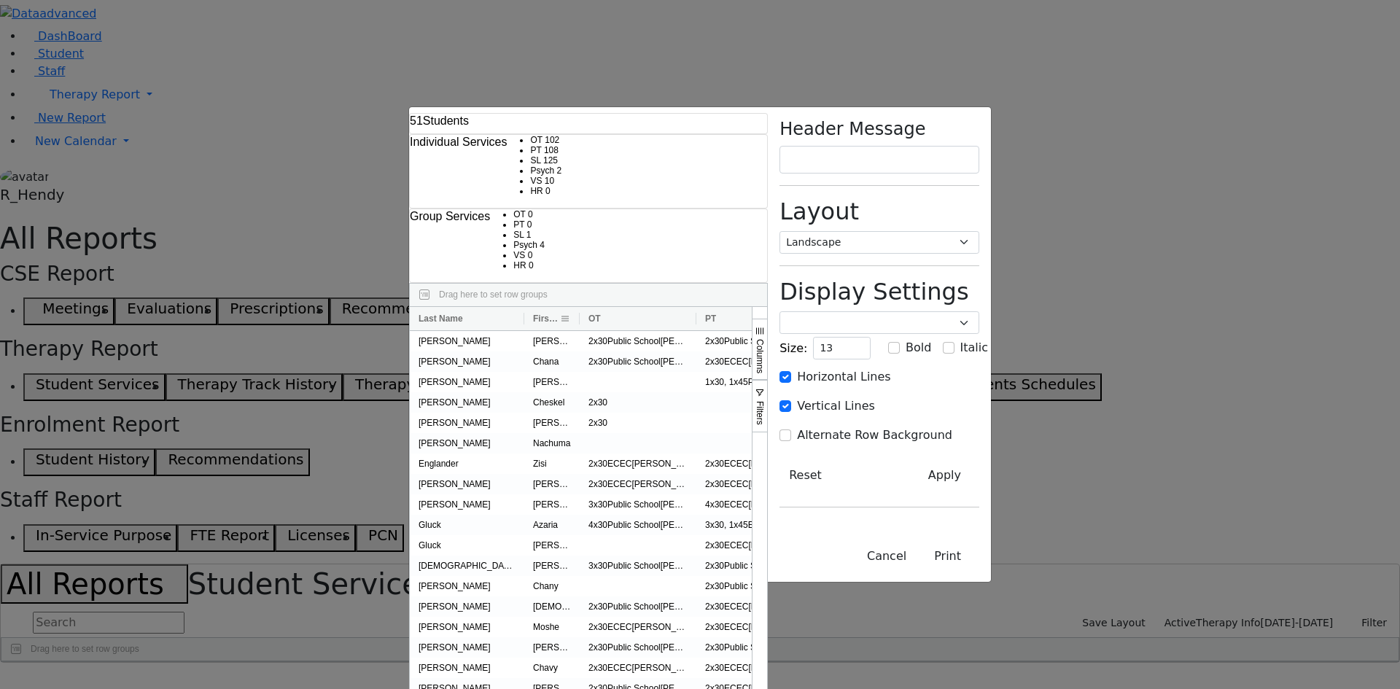
drag, startPoint x: 397, startPoint y: 92, endPoint x: 336, endPoint y: 85, distance: 61.6
click at [577, 307] on div at bounding box center [580, 318] width 6 height 23
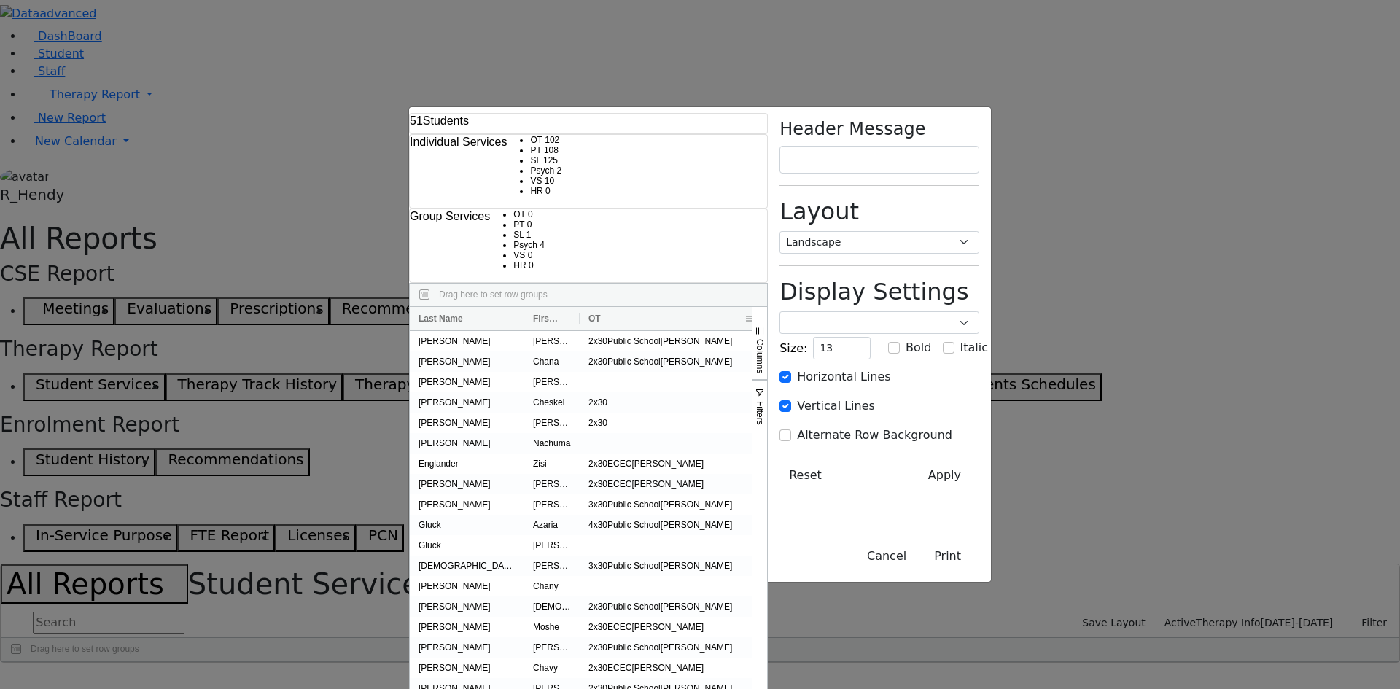
drag, startPoint x: 453, startPoint y: 86, endPoint x: 521, endPoint y: 85, distance: 67.8
click at [761, 307] on div at bounding box center [764, 318] width 6 height 23
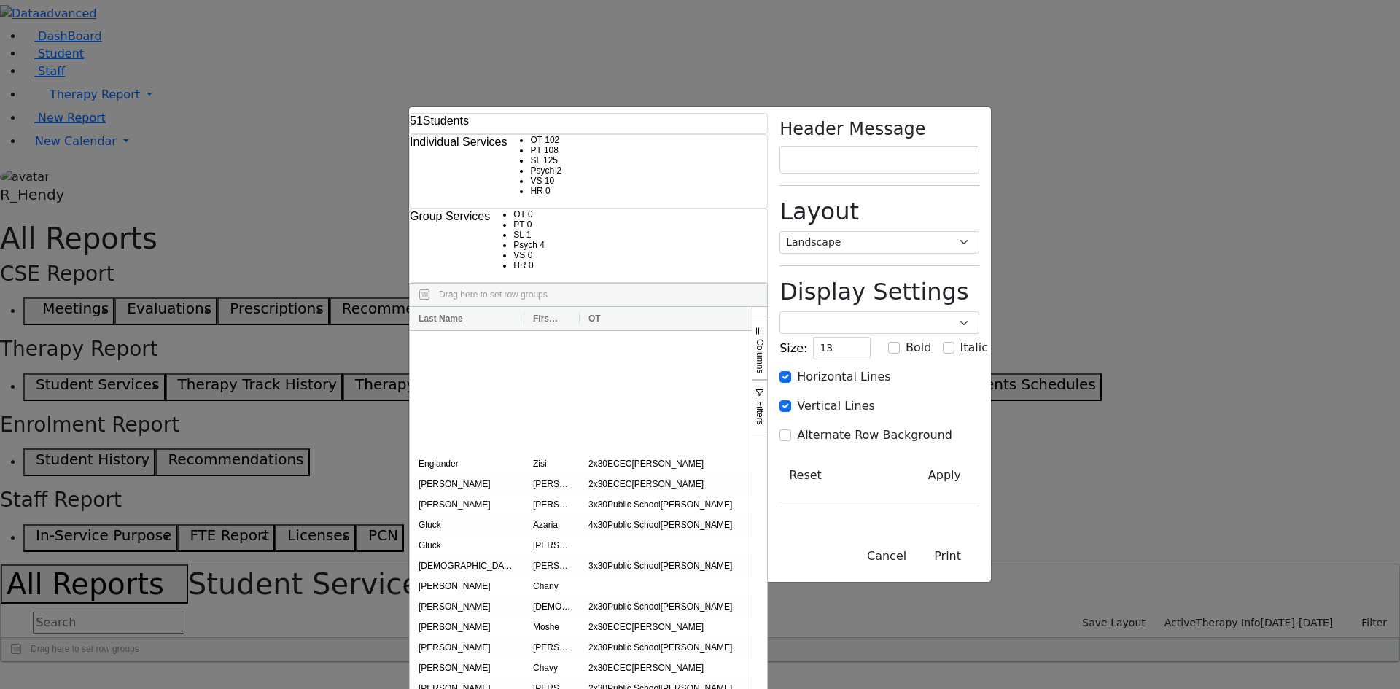
scroll to position [483, 0]
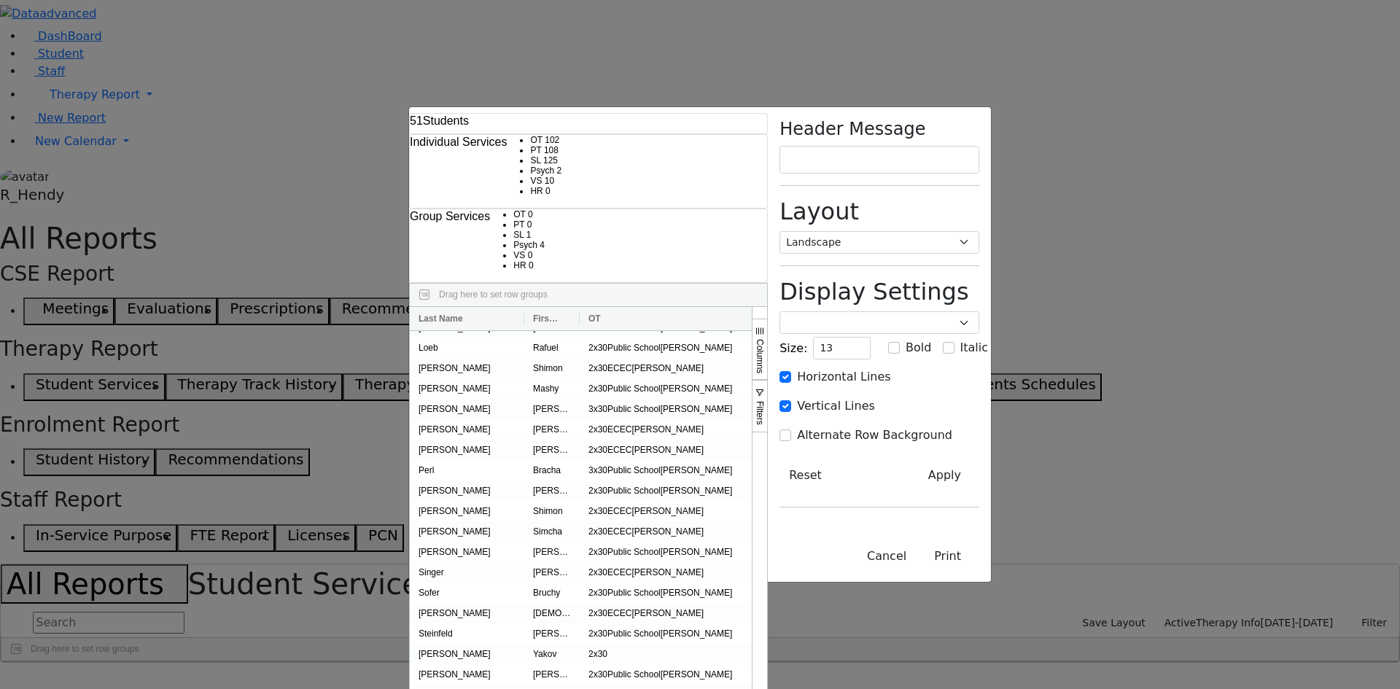
drag, startPoint x: 664, startPoint y: 89, endPoint x: 691, endPoint y: 86, distance: 27.1
click at [932, 307] on div at bounding box center [935, 318] width 6 height 23
drag, startPoint x: 863, startPoint y: 88, endPoint x: 882, endPoint y: 88, distance: 19.0
click at [1124, 307] on div at bounding box center [1127, 318] width 6 height 23
click at [979, 462] on button "Apply" at bounding box center [944, 476] width 69 height 28
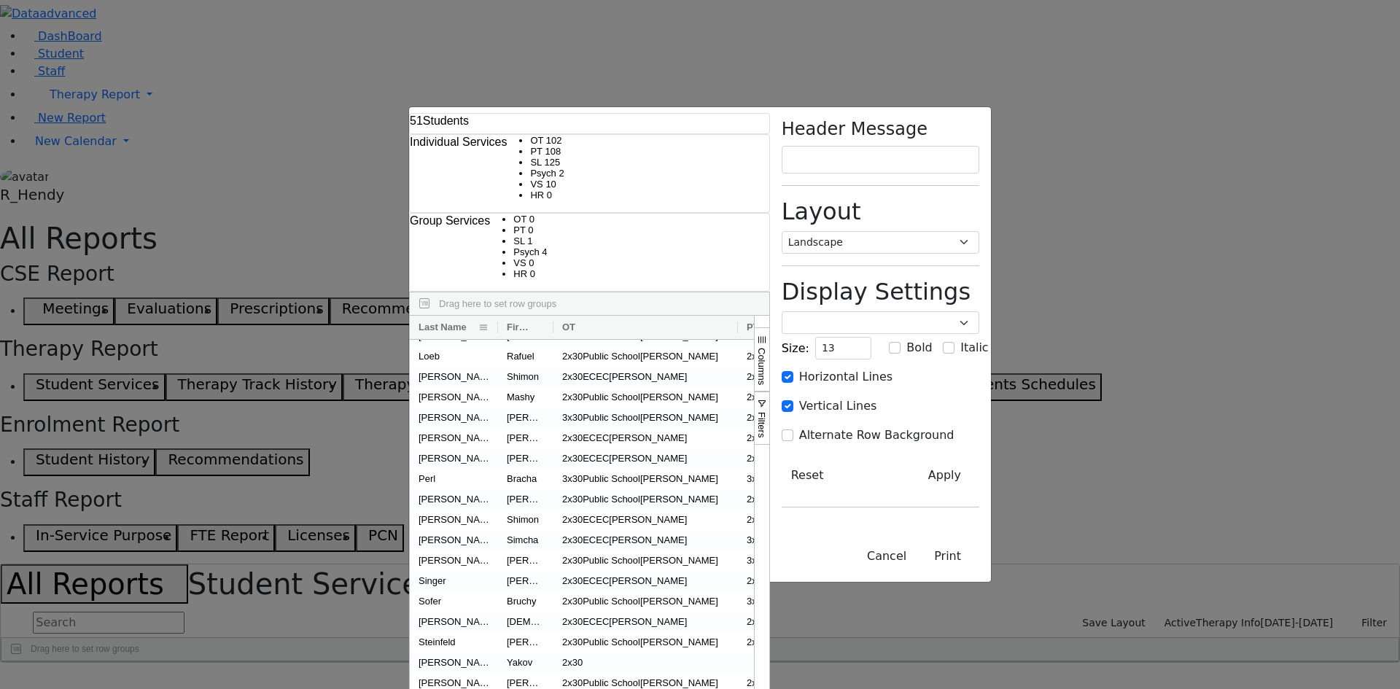
drag, startPoint x: 280, startPoint y: 99, endPoint x: 254, endPoint y: 97, distance: 26.3
click at [495, 316] on div at bounding box center [498, 327] width 6 height 23
click at [979, 570] on button "Print" at bounding box center [947, 557] width 63 height 28
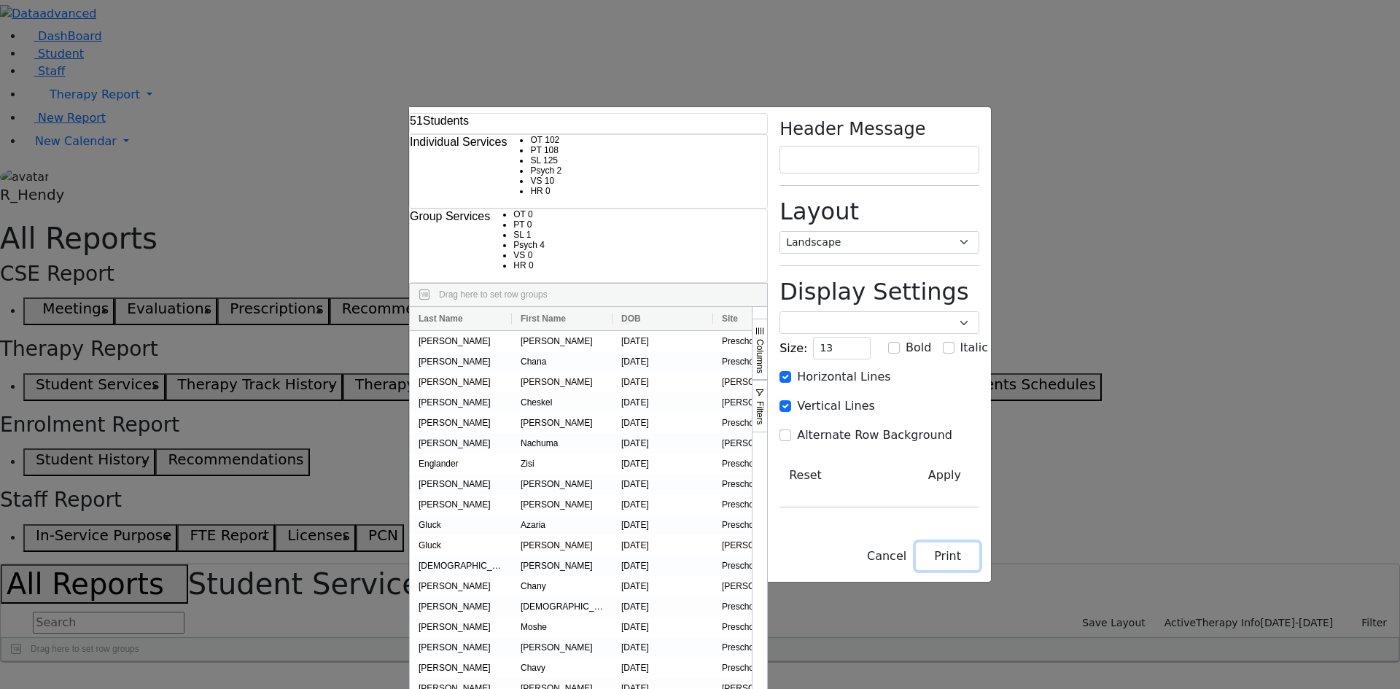
type input "12"
checkbox input "false"
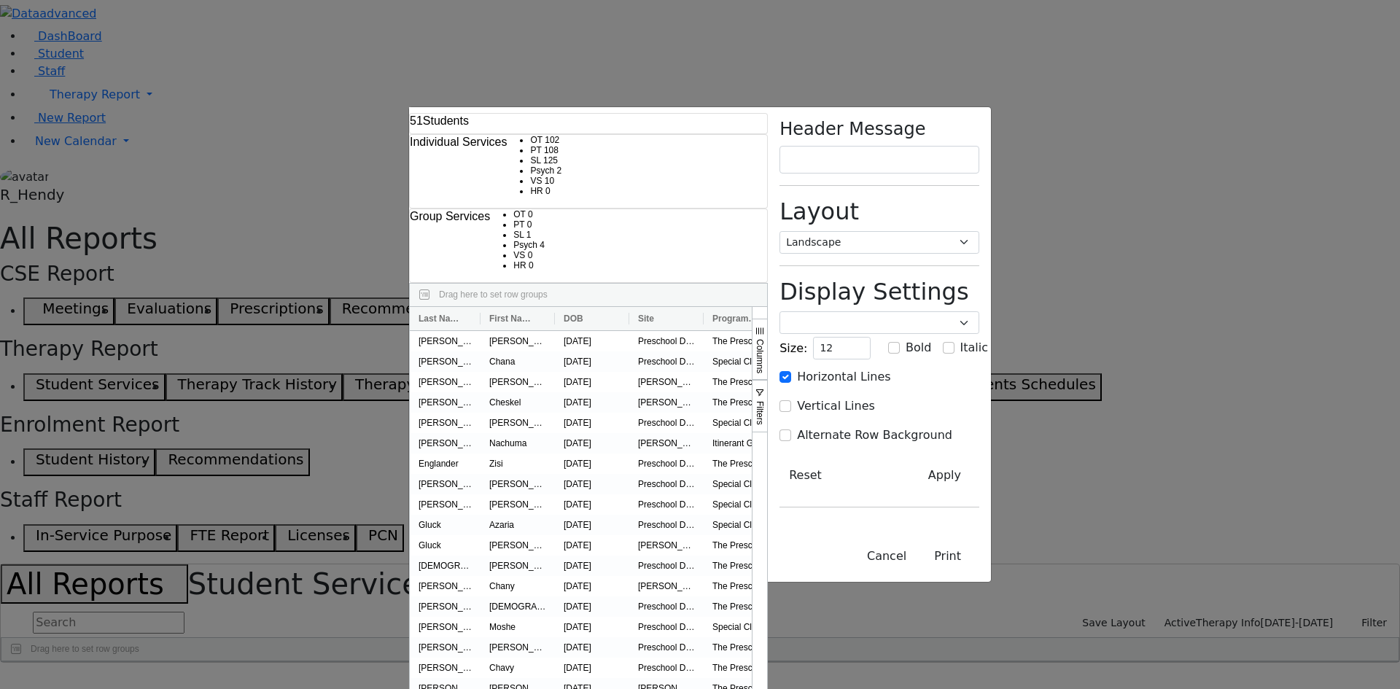
click at [765, 339] on span "Columns" at bounding box center [760, 356] width 10 height 34
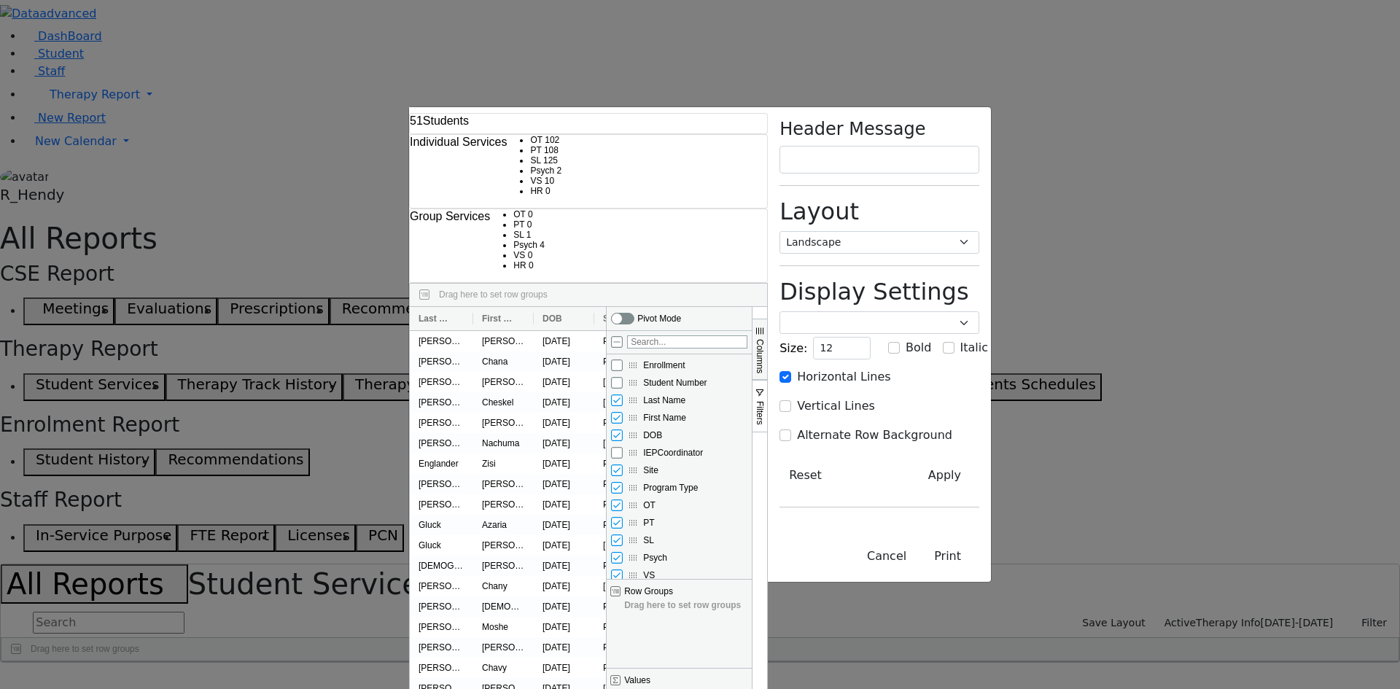
click at [658, 465] on span "Site" at bounding box center [650, 470] width 15 height 10
checkbox input "false"
click at [623, 482] on input "Program Type column toggle visibility (visible)" at bounding box center [617, 488] width 12 height 12
checkbox input "false"
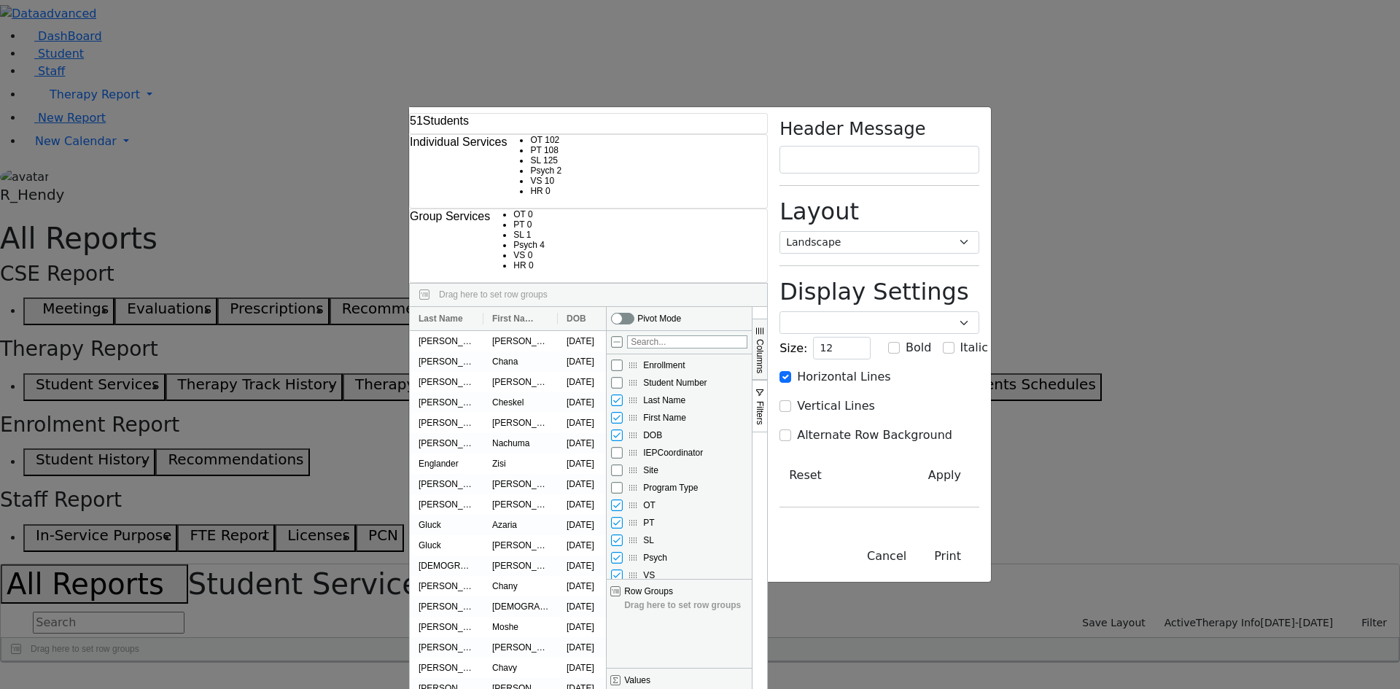
click at [623, 587] on input "HR column toggle visibility (visible)" at bounding box center [617, 593] width 12 height 12
checkbox input "false"
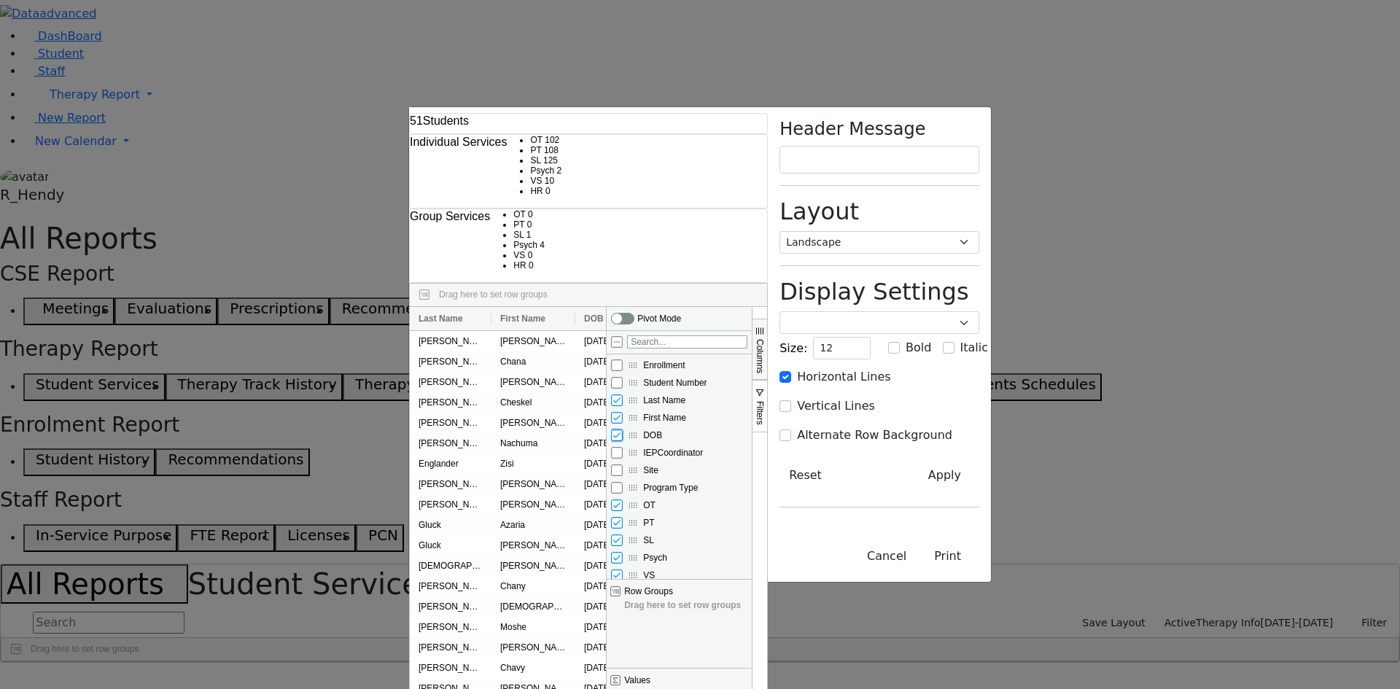
click at [623, 429] on input "DOB column toggle visibility (visible)" at bounding box center [617, 435] width 12 height 12
checkbox input "false"
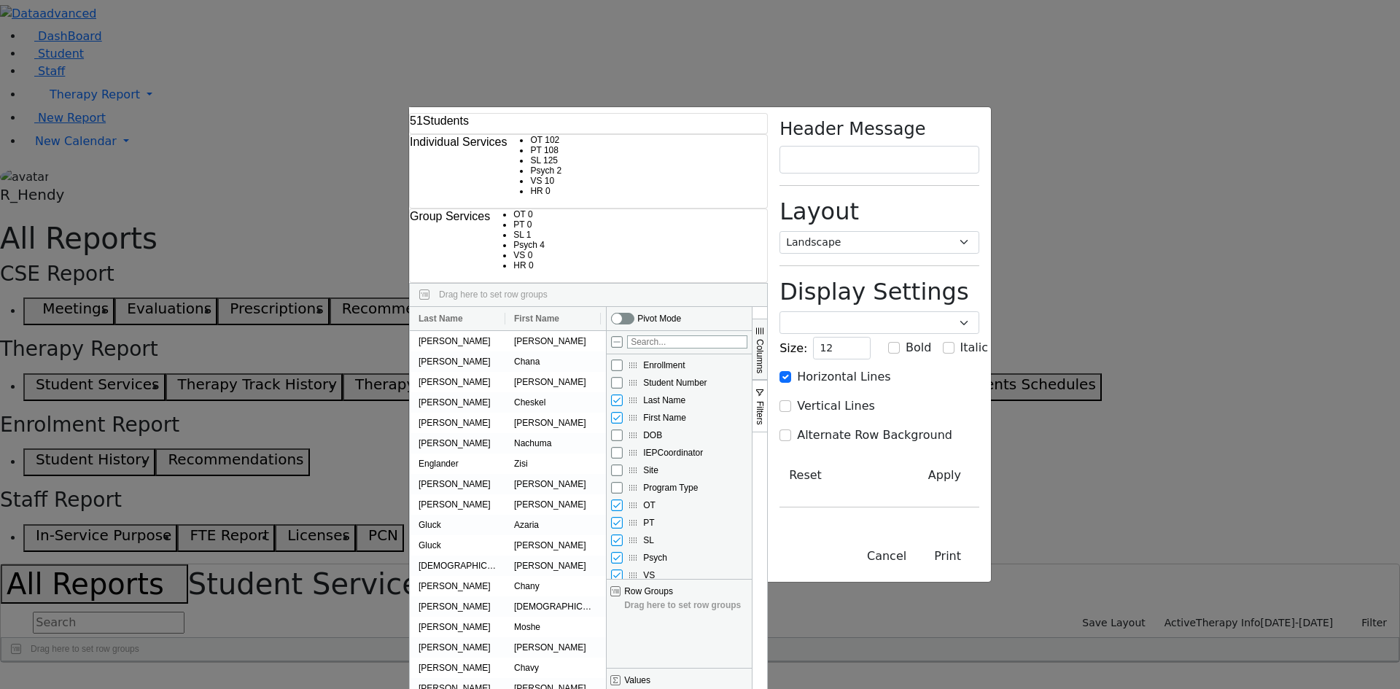
drag, startPoint x: 999, startPoint y: 125, endPoint x: 993, endPoint y: 133, distance: 10.5
click at [765, 339] on span "Columns" at bounding box center [760, 356] width 10 height 34
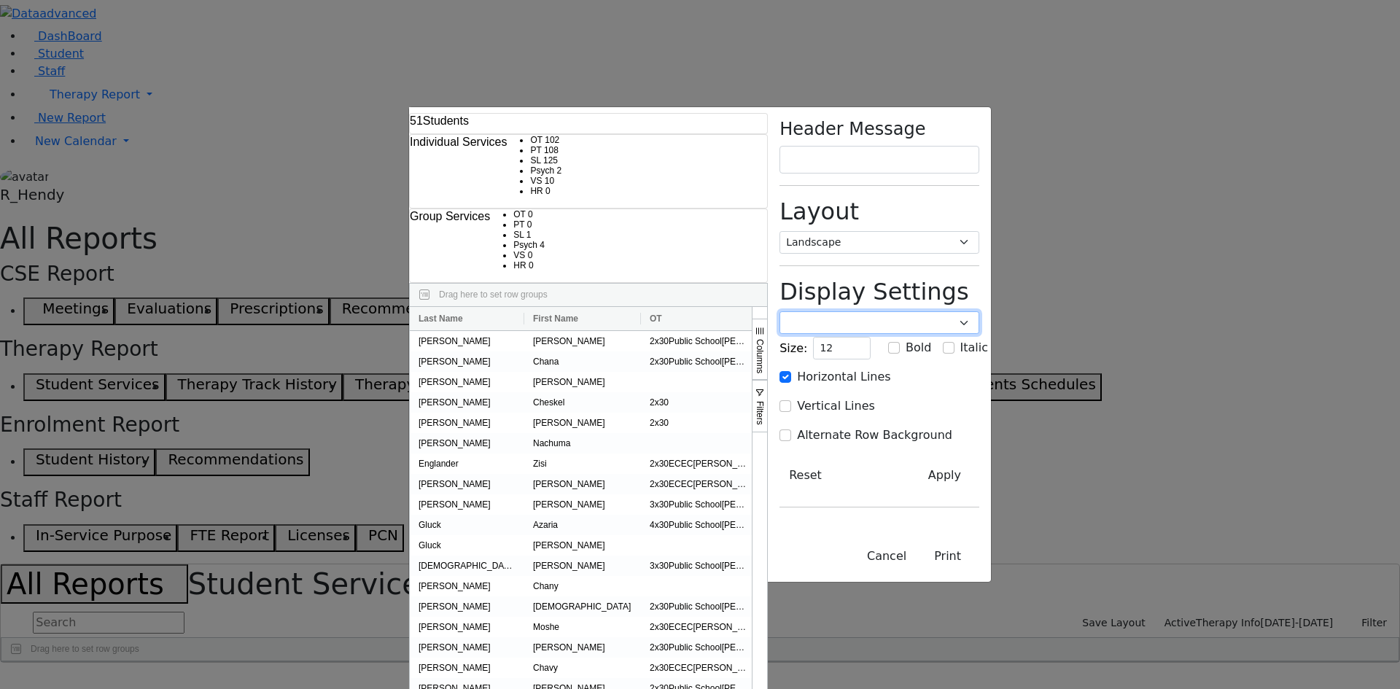
click at [979, 311] on select "Poppins Courier New Lucida Console Monaco Arial Verdana" at bounding box center [879, 322] width 200 height 23
click at [979, 231] on select "Portrait Landscape" at bounding box center [879, 242] width 200 height 23
drag, startPoint x: 1155, startPoint y: 652, endPoint x: 1164, endPoint y: 642, distance: 12.9
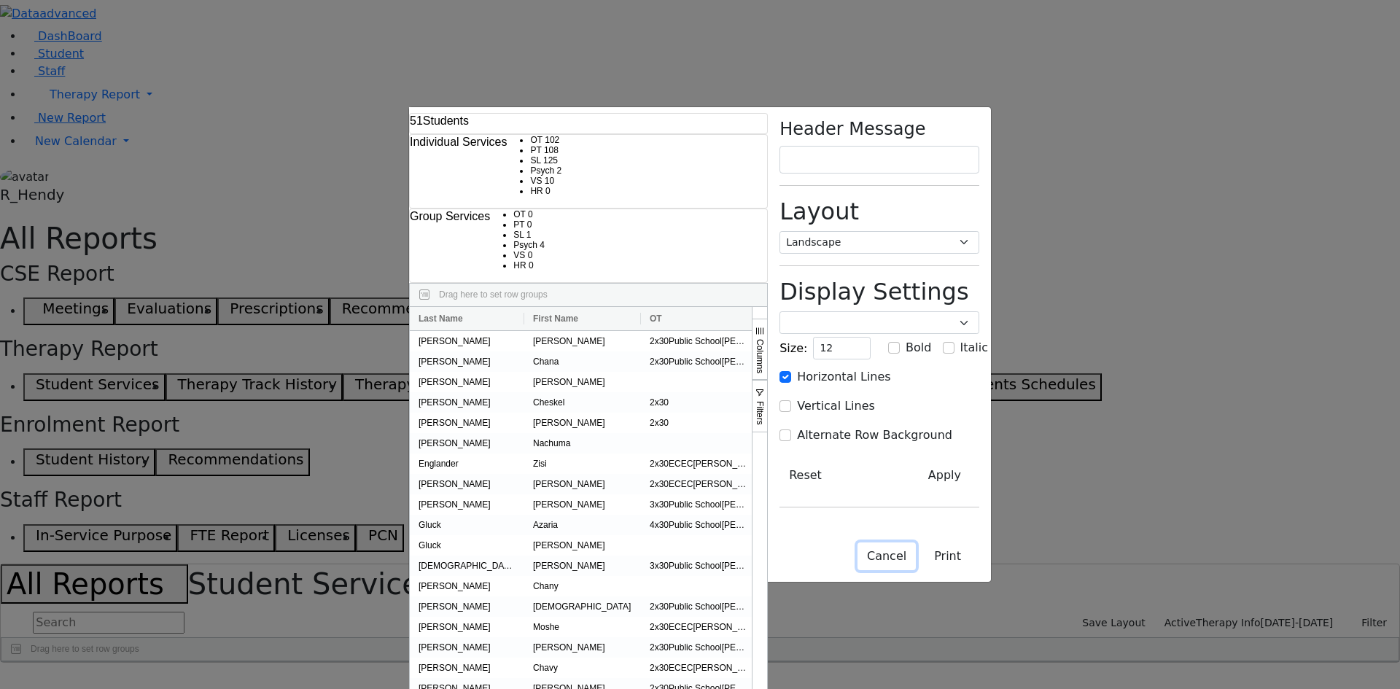
click at [916, 570] on button "Cancel" at bounding box center [887, 557] width 58 height 28
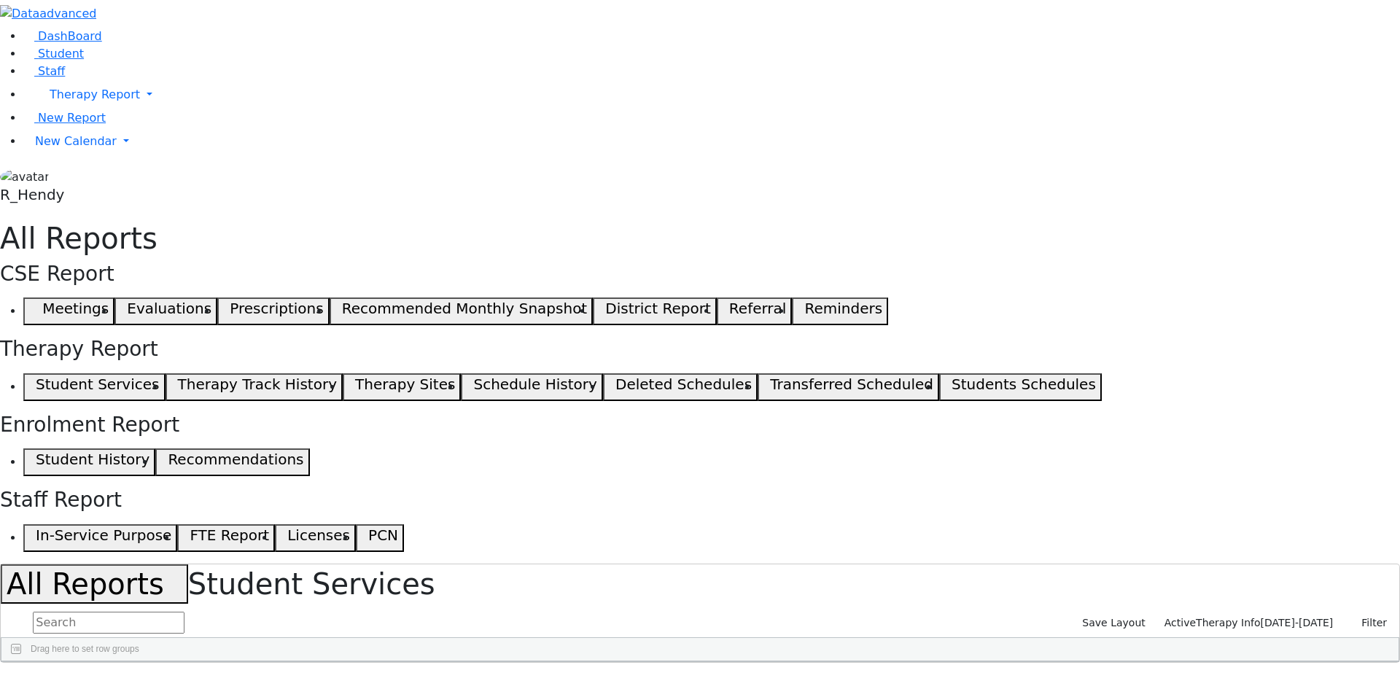
click at [1261, 617] on span "Therapy Info" at bounding box center [1228, 623] width 65 height 12
click at [1196, 617] on span "Session Info" at bounding box center [1165, 623] width 61 height 12
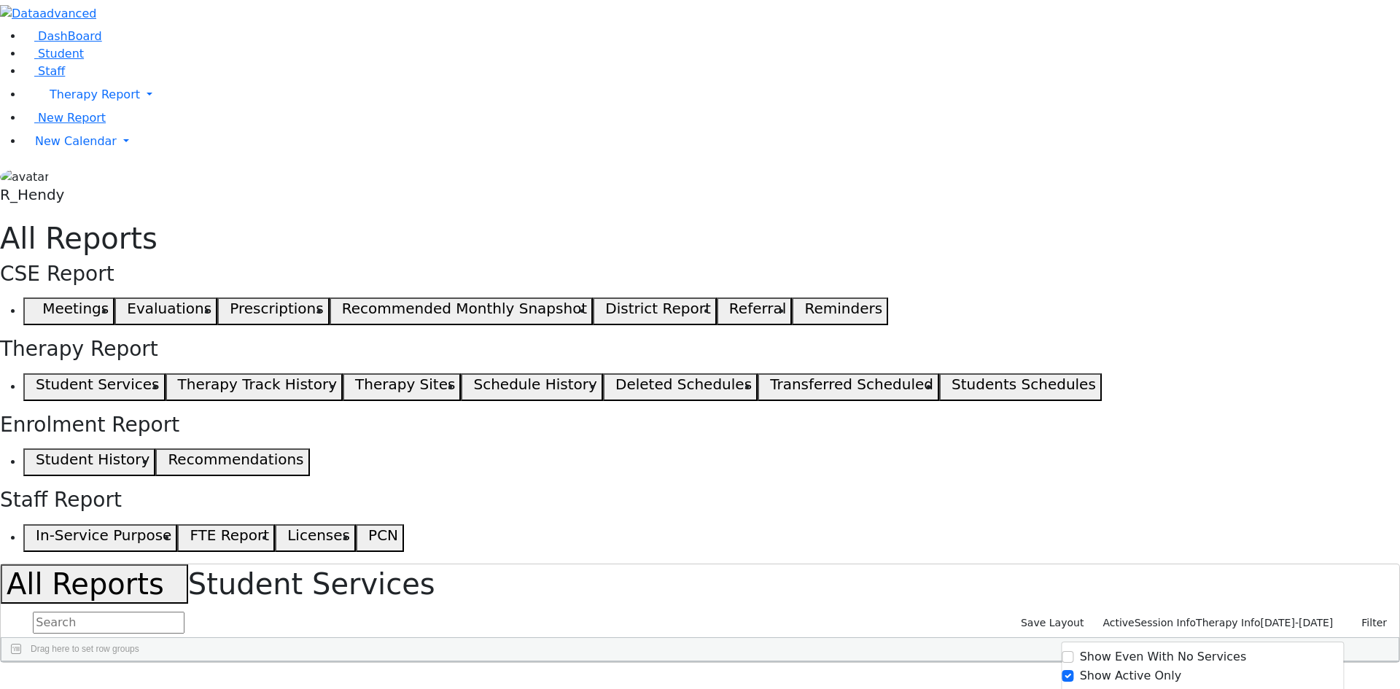
checkbox input "false"
click at [1280, 617] on span "09/02/2025-06/25/2026" at bounding box center [1297, 623] width 73 height 12
click at [1354, 612] on button "Filter" at bounding box center [1367, 623] width 51 height 23
click at [1356, 612] on button "Filter" at bounding box center [1367, 623] width 51 height 23
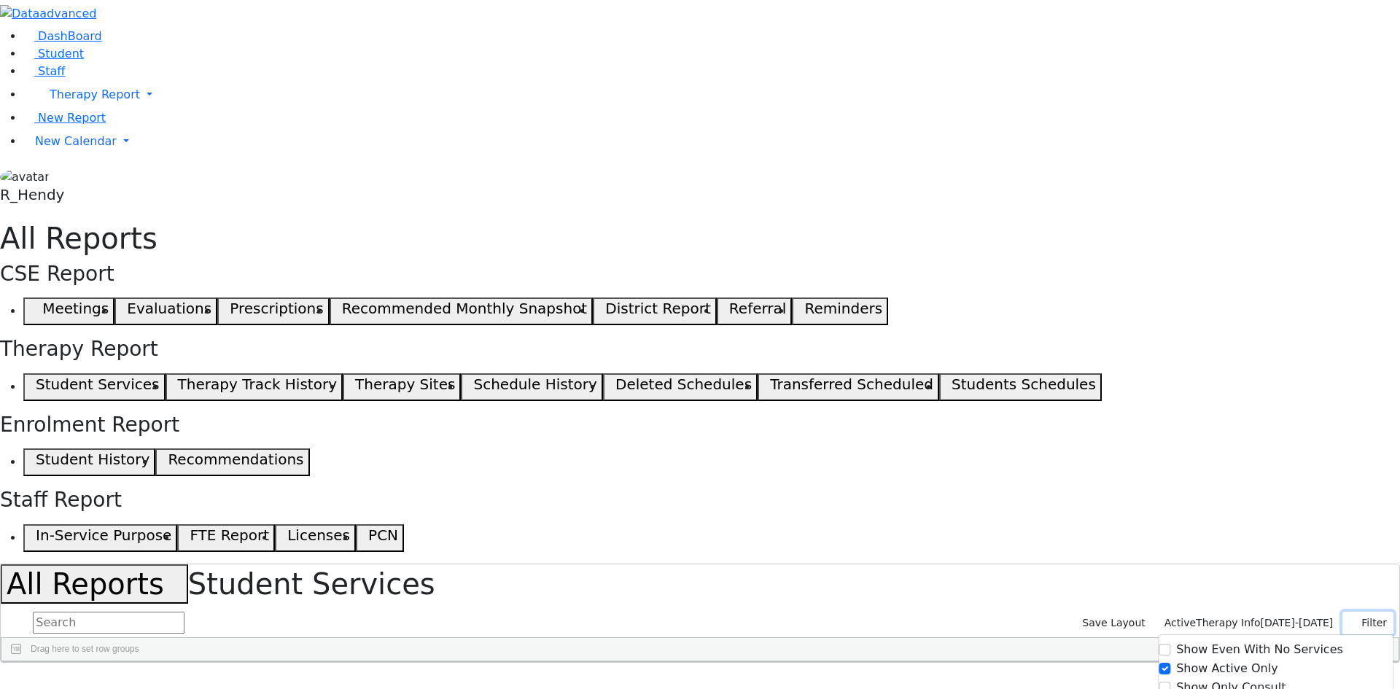
click at [1356, 612] on button "Filter" at bounding box center [1367, 623] width 51 height 23
click at [79, 101] on span "New Calendar" at bounding box center [95, 95] width 90 height 14
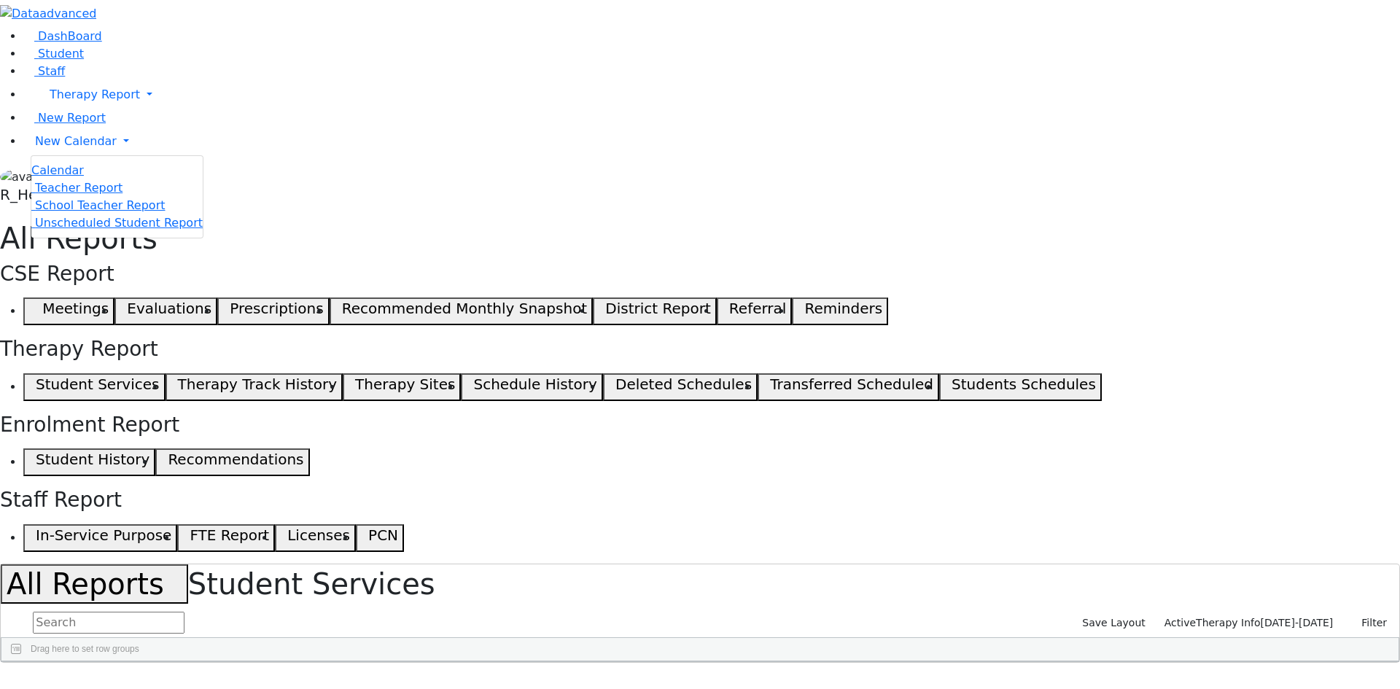
drag, startPoint x: 50, startPoint y: 435, endPoint x: 54, endPoint y: 419, distance: 16.5
click at [51, 209] on aside "DashBoard Student Staff Therapy Report Student Old Calendar" at bounding box center [700, 104] width 1400 height 209
click at [89, 109] on link "New Calendar" at bounding box center [711, 94] width 1377 height 29
click at [72, 195] on span "Teacher Report" at bounding box center [79, 188] width 88 height 14
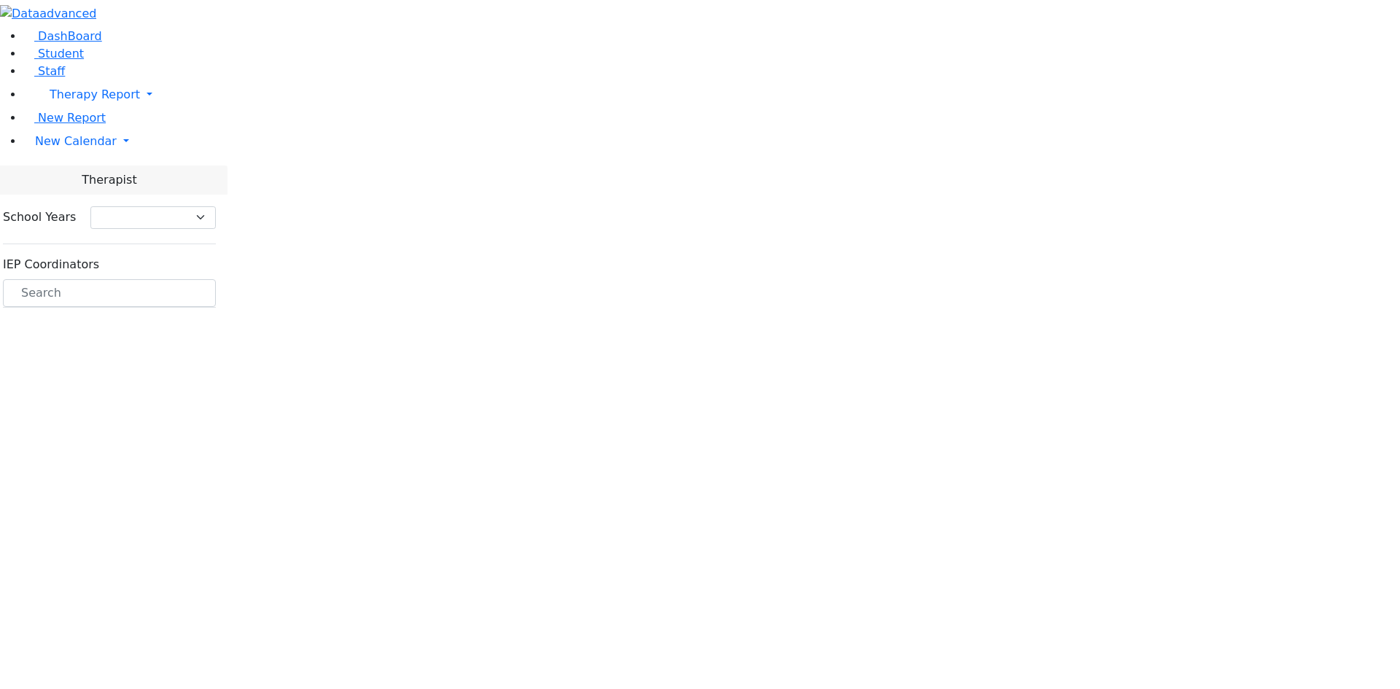
select select "212"
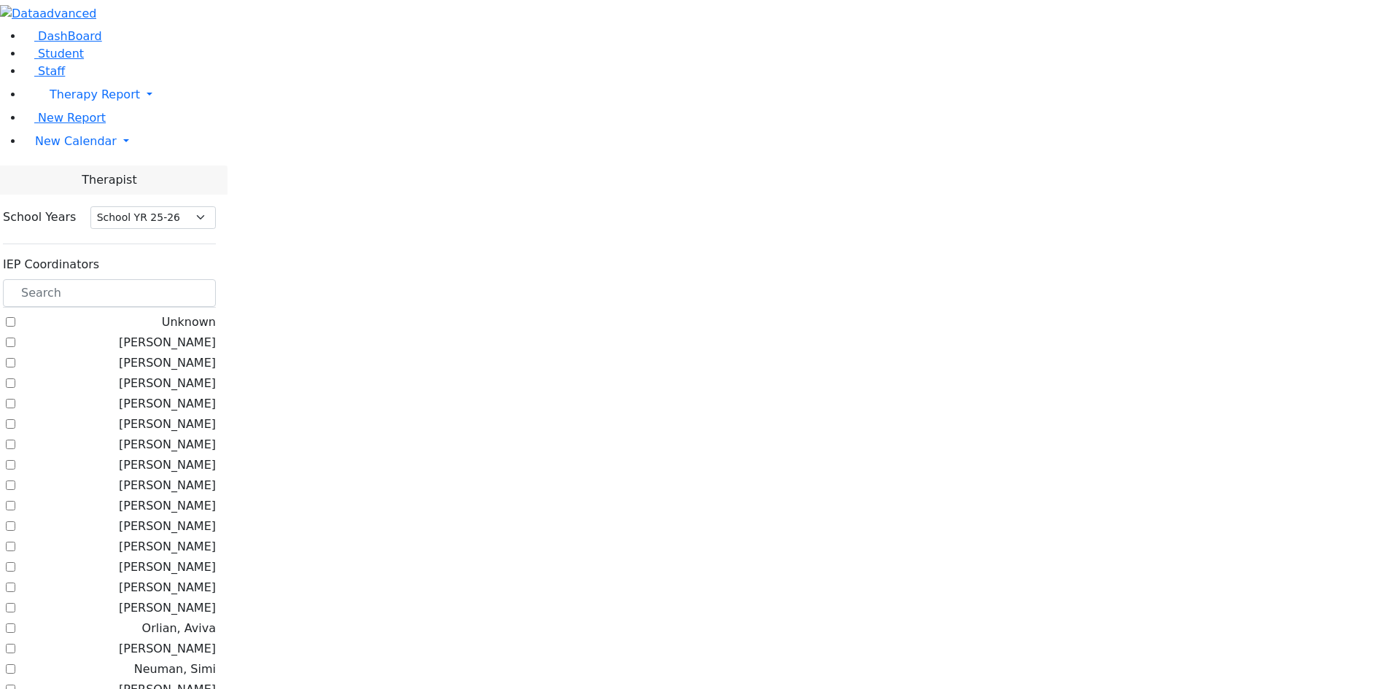
click at [187, 354] on label "[PERSON_NAME]" at bounding box center [167, 363] width 97 height 18
click at [15, 358] on input "[PERSON_NAME]" at bounding box center [10, 362] width 9 height 9
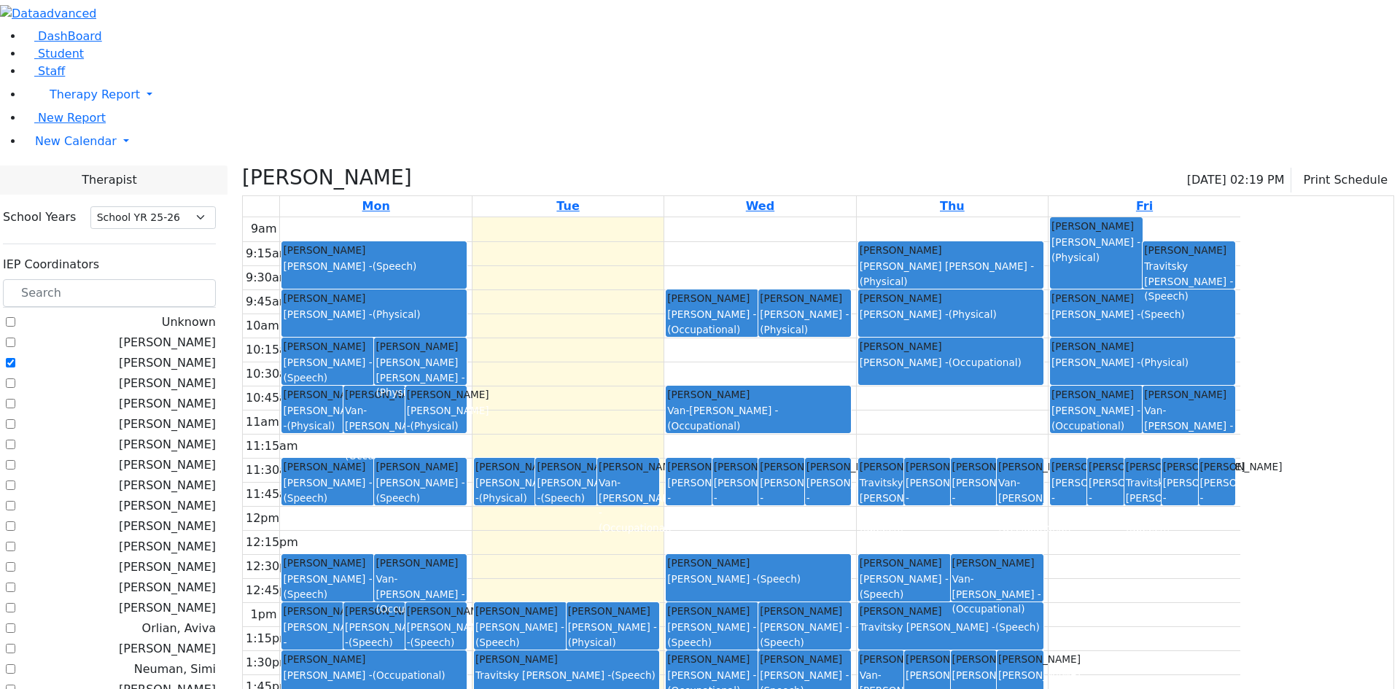
click at [184, 354] on label "[PERSON_NAME]" at bounding box center [167, 363] width 97 height 18
click at [15, 358] on input "[PERSON_NAME]" at bounding box center [10, 362] width 9 height 9
checkbox input "false"
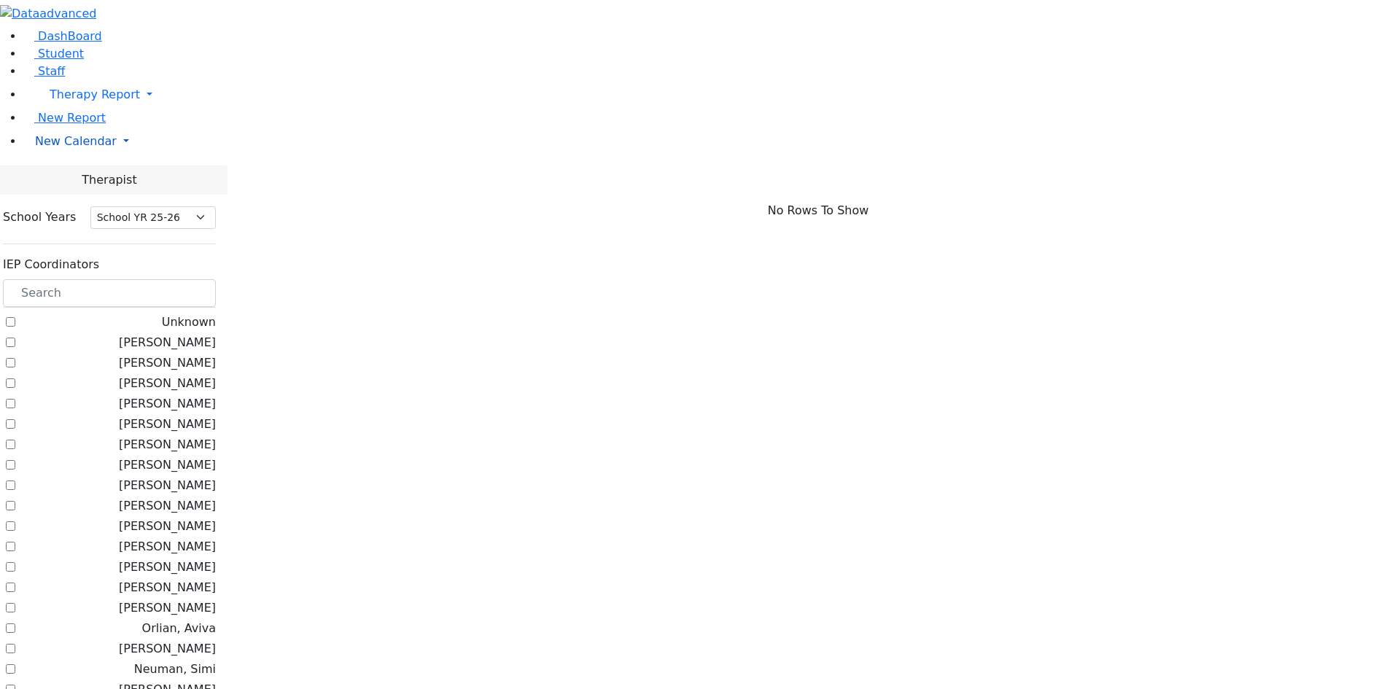
click at [50, 101] on span "New Calendar" at bounding box center [95, 95] width 90 height 14
click at [40, 148] on span "New Calendar" at bounding box center [76, 141] width 82 height 14
click at [50, 101] on span "New Calendar" at bounding box center [95, 95] width 90 height 14
click at [80, 230] on span "Unscheduled Student Report" at bounding box center [119, 223] width 168 height 14
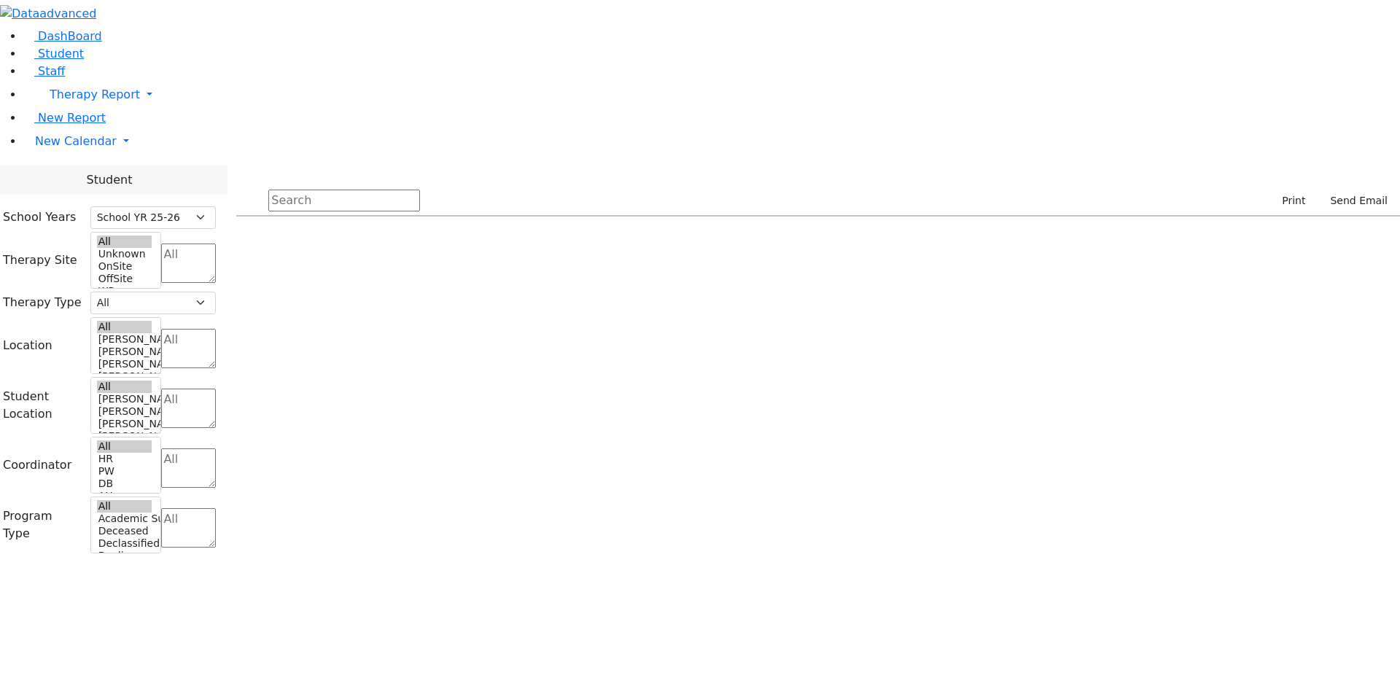
select select "212"
click at [1223, 222] on span at bounding box center [1217, 228] width 12 height 12
click at [1246, 217] on div at bounding box center [1166, 228] width 160 height 22
click at [1232, 424] on div "AH" at bounding box center [1181, 434] width 99 height 20
click at [1232, 688] on div "HR" at bounding box center [1181, 699] width 99 height 20
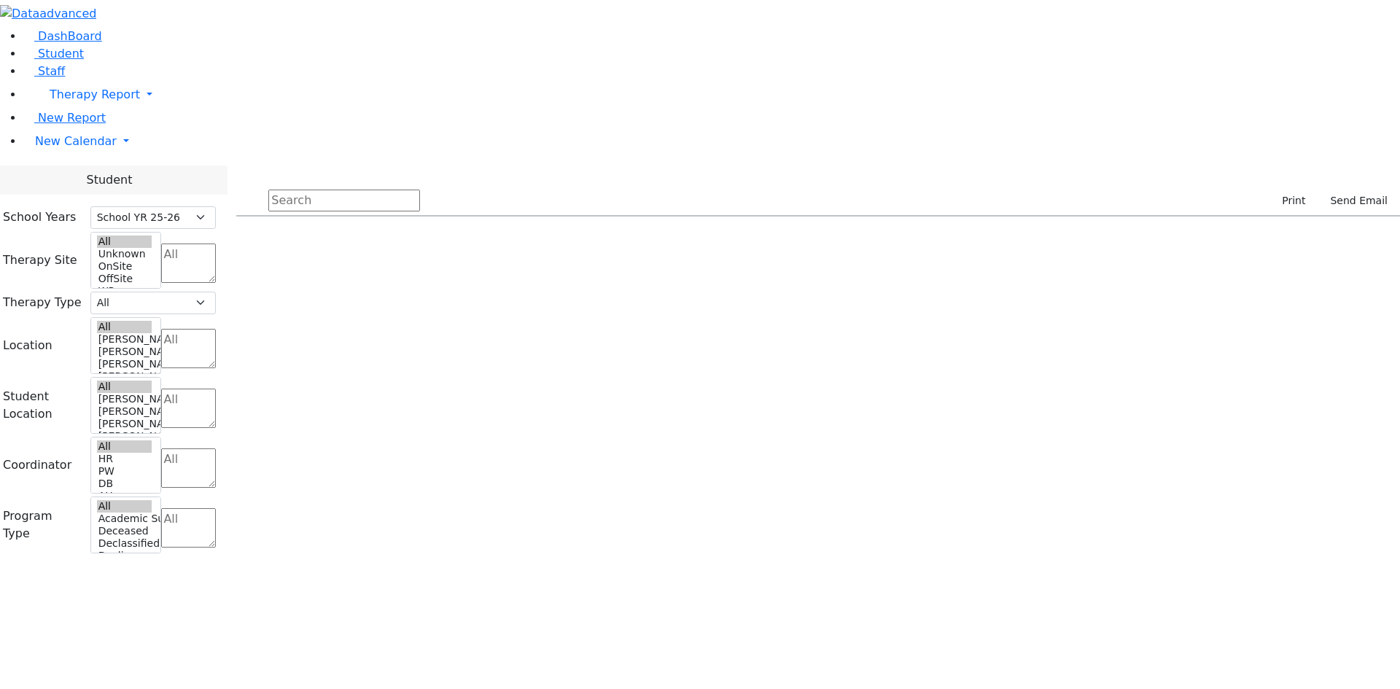
scroll to position [219, 0]
click at [1232, 634] on div "HR" at bounding box center [1181, 644] width 99 height 20
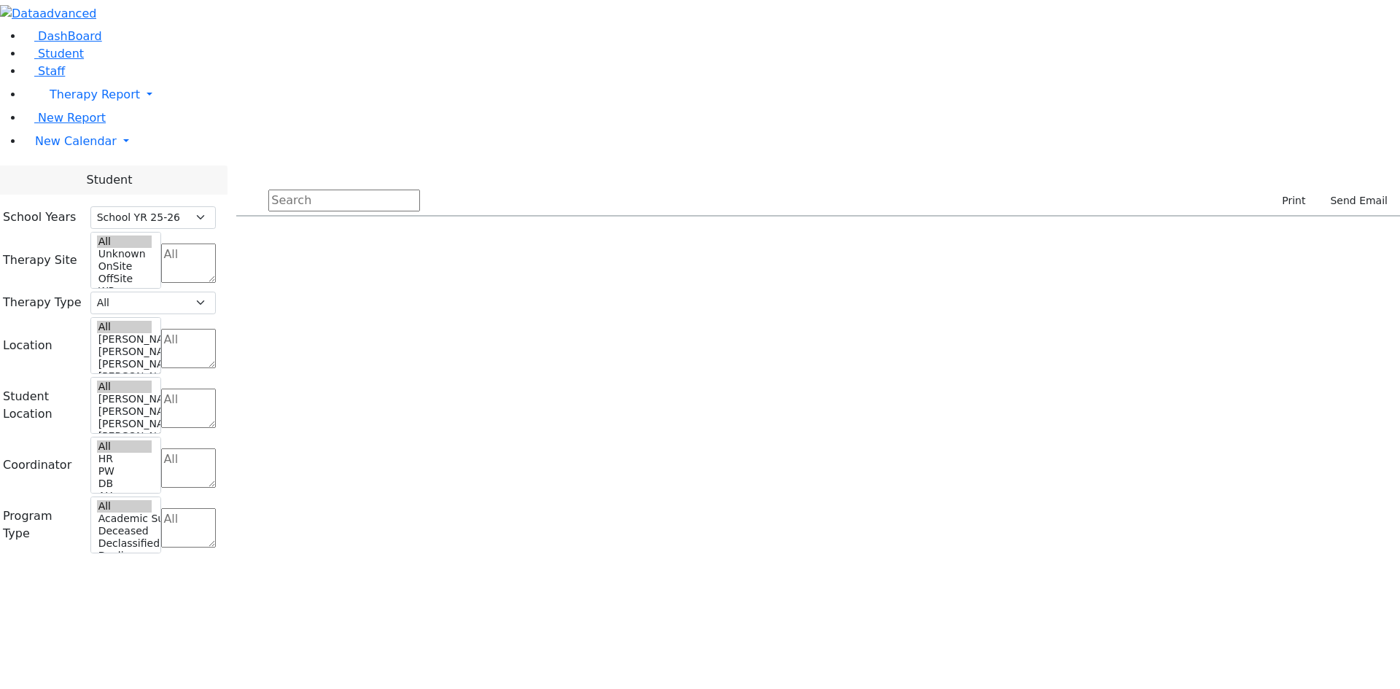
scroll to position [1385, 0]
click at [1387, 310] on span "Filters" at bounding box center [1392, 322] width 10 height 24
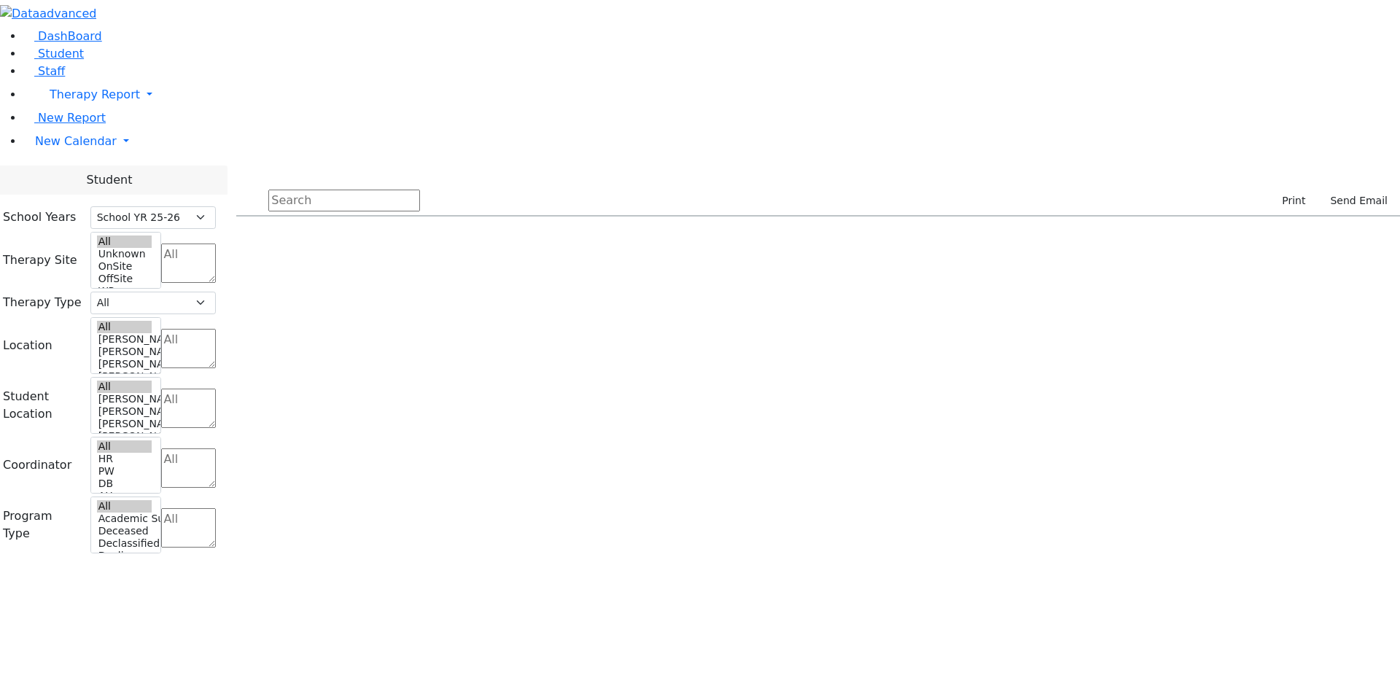
click at [1239, 456] on div "Building" at bounding box center [1311, 467] width 145 height 23
click at [1243, 553] on input "checkbox" at bounding box center [1249, 559] width 12 height 12
click at [1243, 605] on input "checkbox" at bounding box center [1249, 611] width 12 height 12
click at [179, 419] on div "Student School Years Select School YR Summer YR 25 School YR 25-26 Summer YR 25…" at bounding box center [109, 371] width 236 height 411
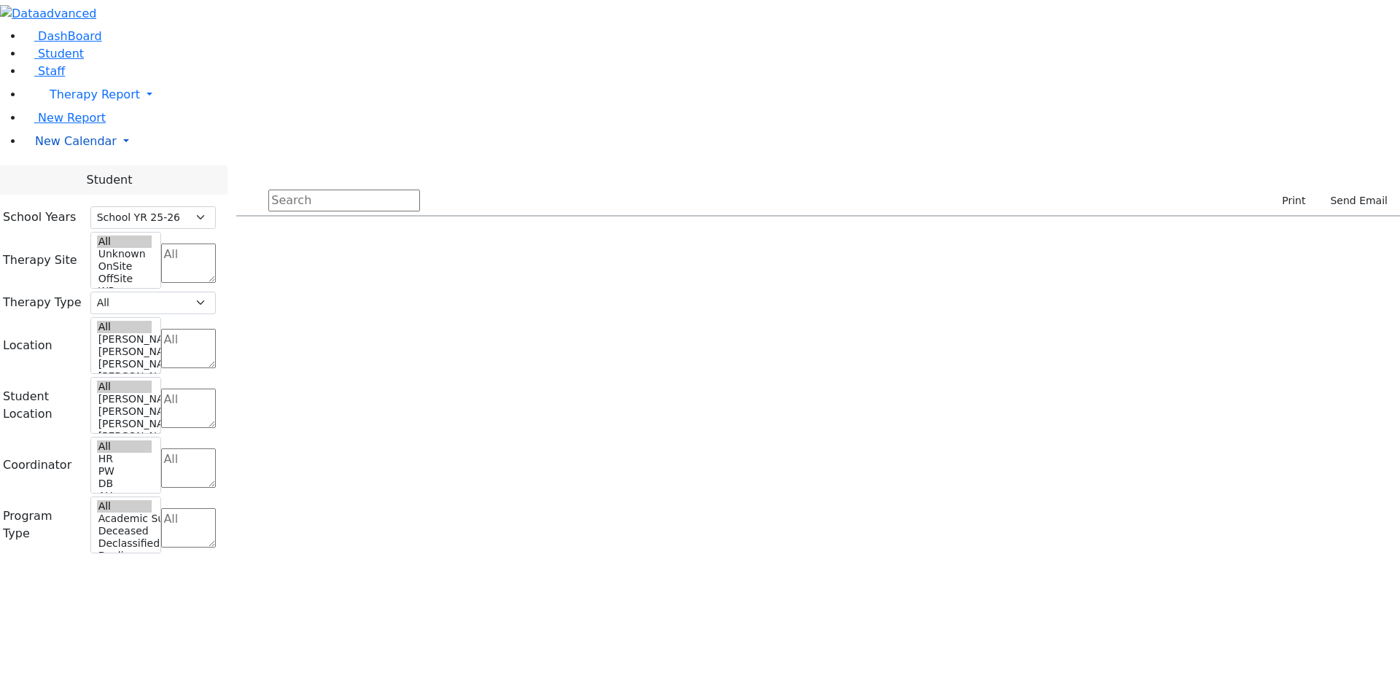
click at [58, 109] on link "New Calendar" at bounding box center [711, 94] width 1377 height 29
click at [61, 177] on span "Calendar" at bounding box center [57, 170] width 53 height 14
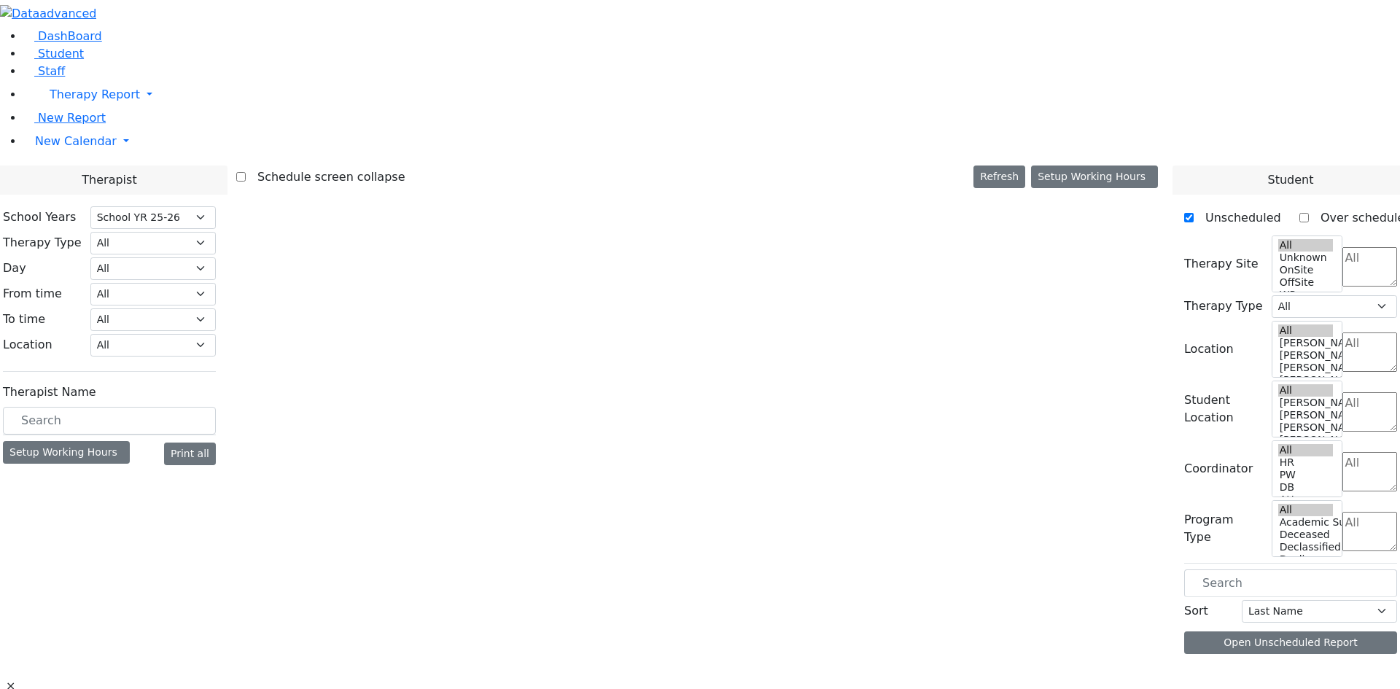
select select "212"
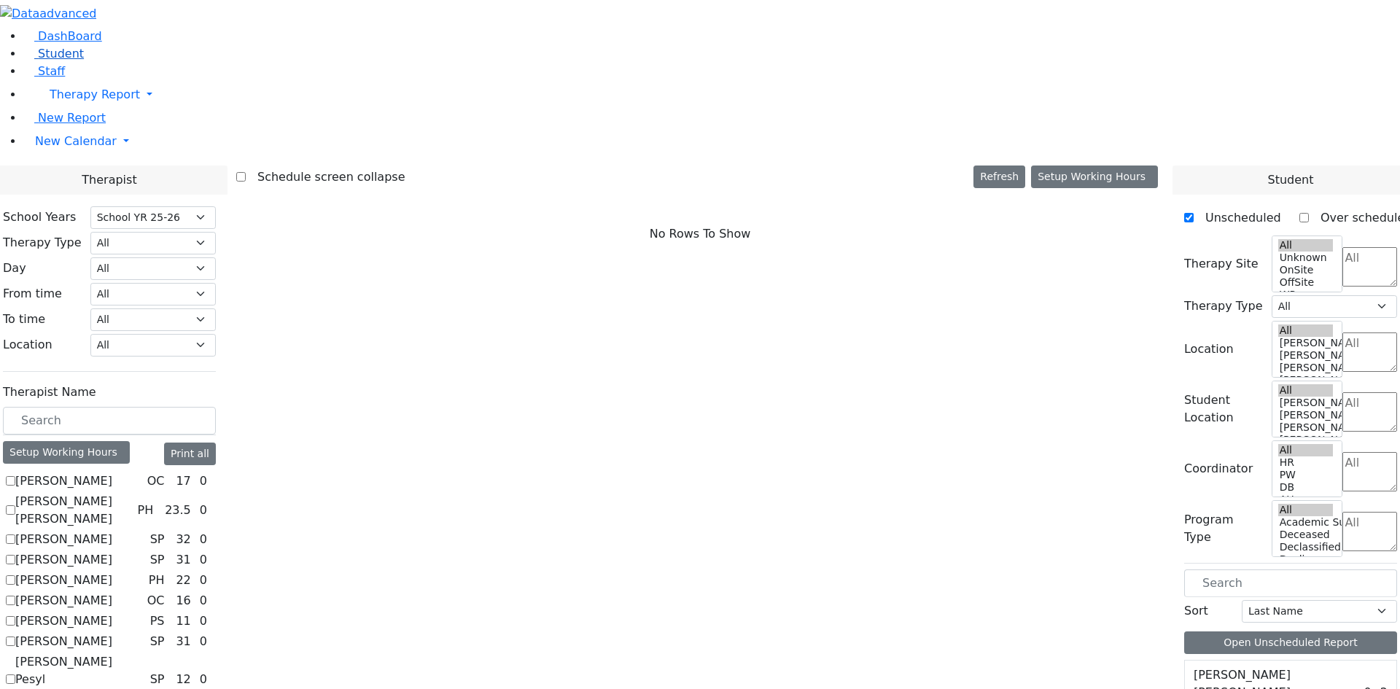
click at [51, 61] on span "Student" at bounding box center [61, 54] width 46 height 14
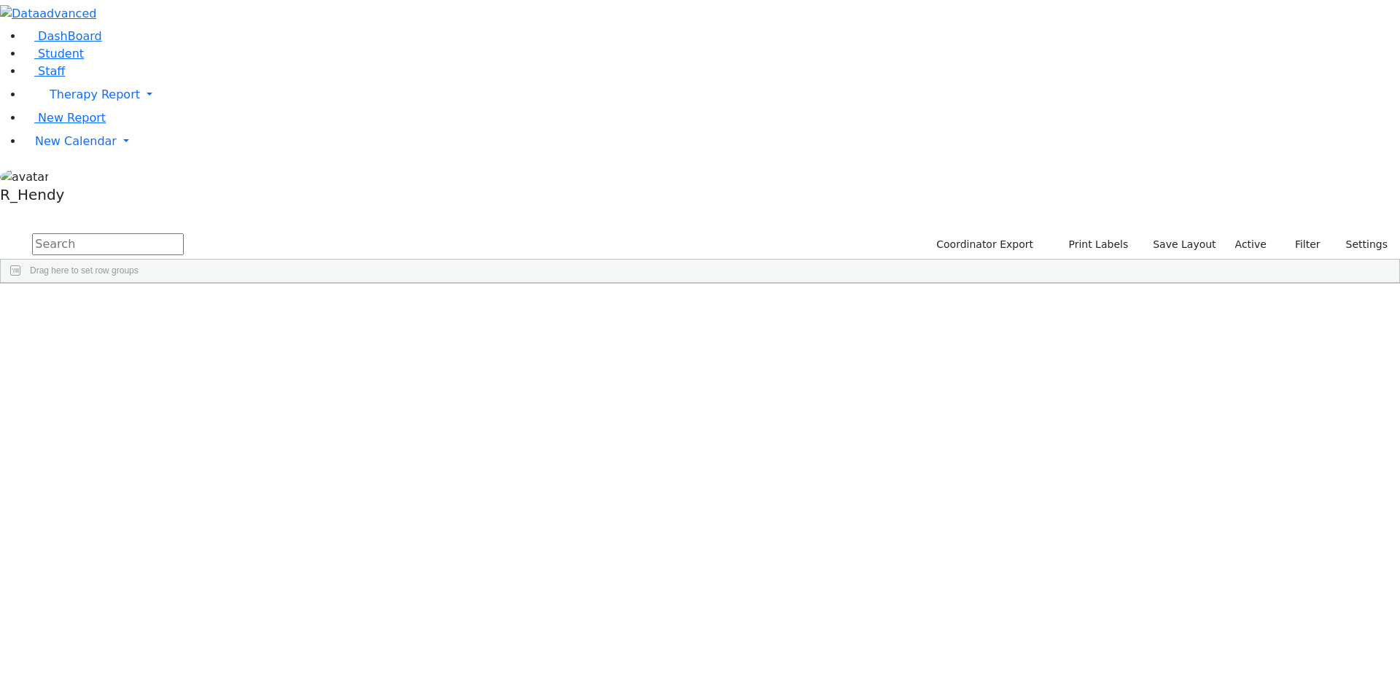
click at [184, 233] on input "text" at bounding box center [108, 244] width 152 height 22
type input "glu"
click at [278, 307] on div "Azaria" at bounding box center [232, 317] width 92 height 20
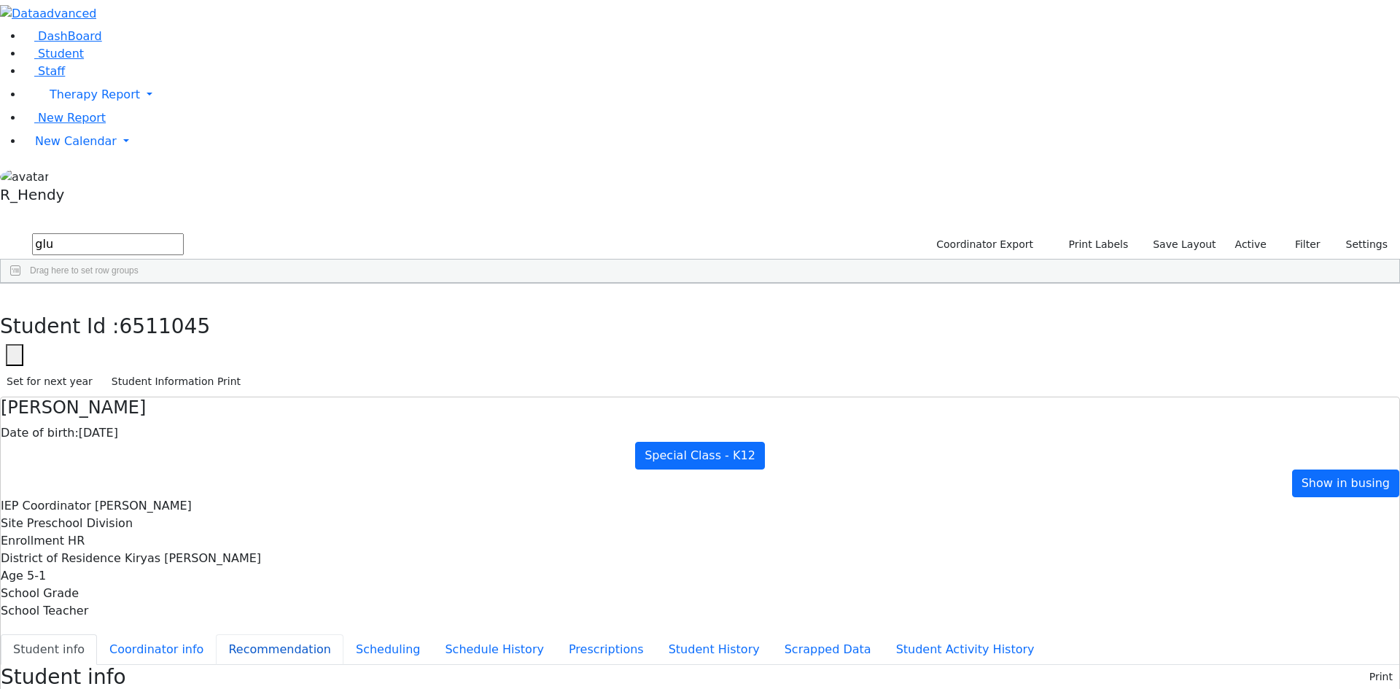
click at [343, 634] on button "Recommendation" at bounding box center [280, 649] width 128 height 31
checkbox input "true"
click at [432, 634] on button "Schedule History" at bounding box center [494, 649] width 124 height 31
click at [343, 634] on button "Scheduling" at bounding box center [387, 649] width 89 height 31
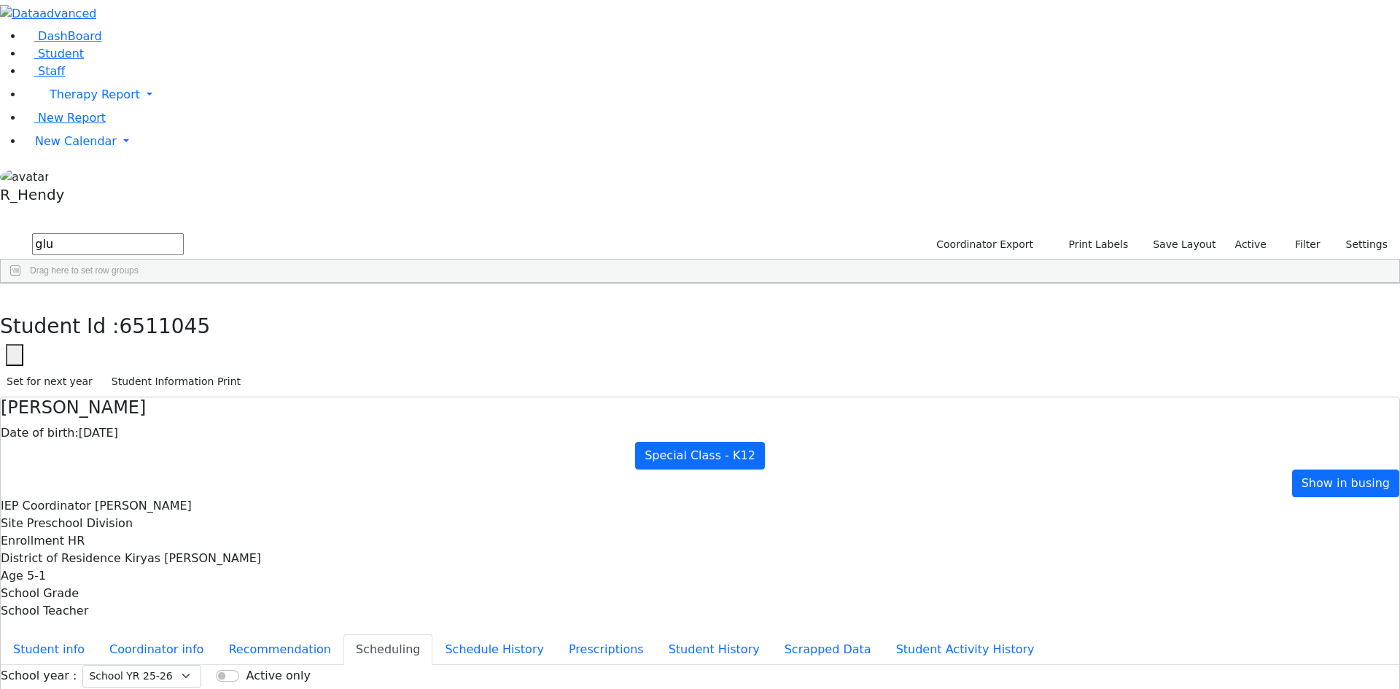
click at [7, 295] on use "button" at bounding box center [7, 295] width 0 height 0
